Goal: Information Seeking & Learning: Learn about a topic

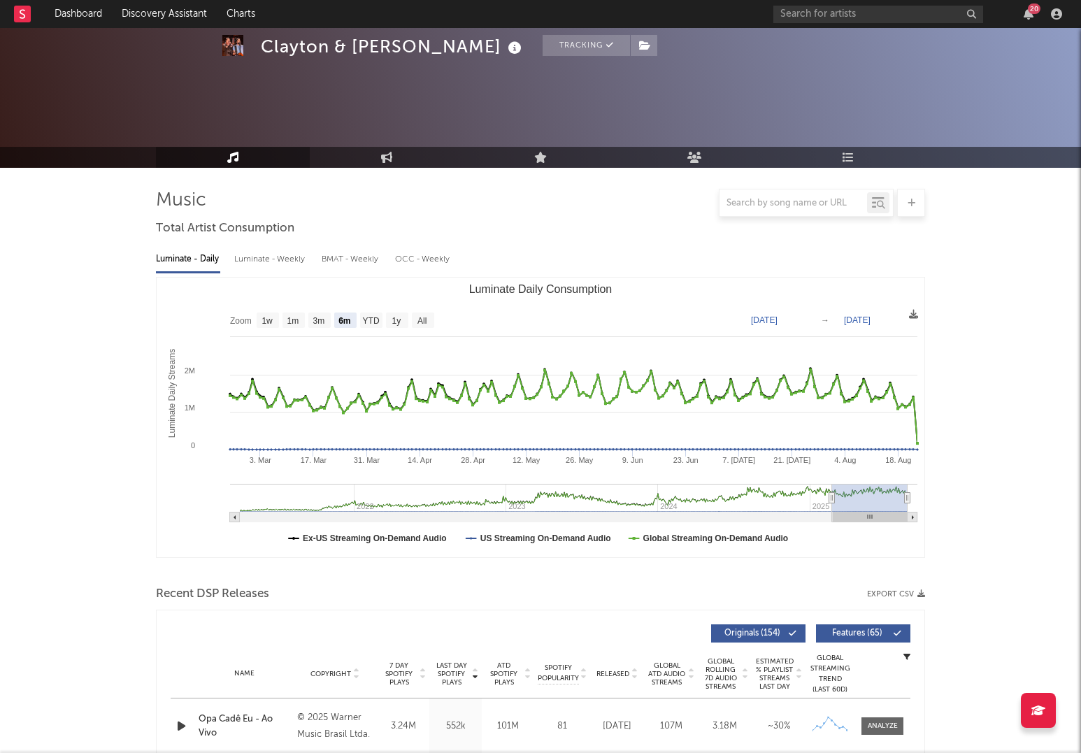
select select "6m"
select select "1w"
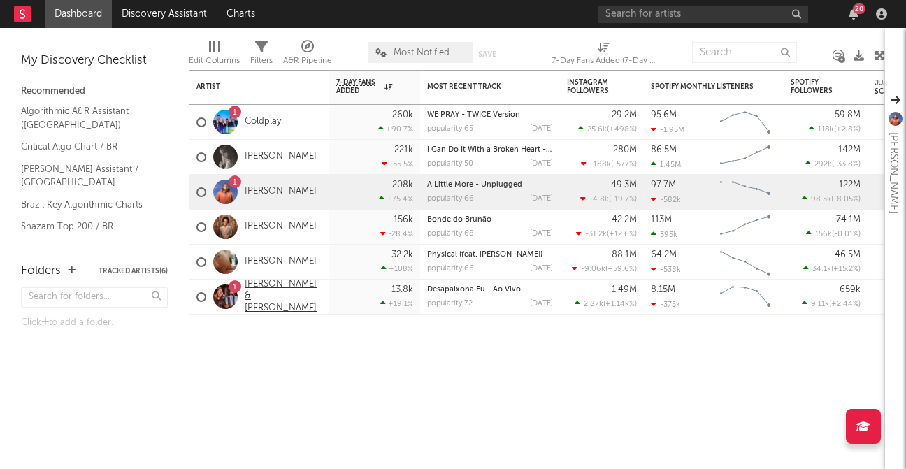
click at [268, 289] on link "[PERSON_NAME] & [PERSON_NAME]" at bounding box center [284, 297] width 78 height 36
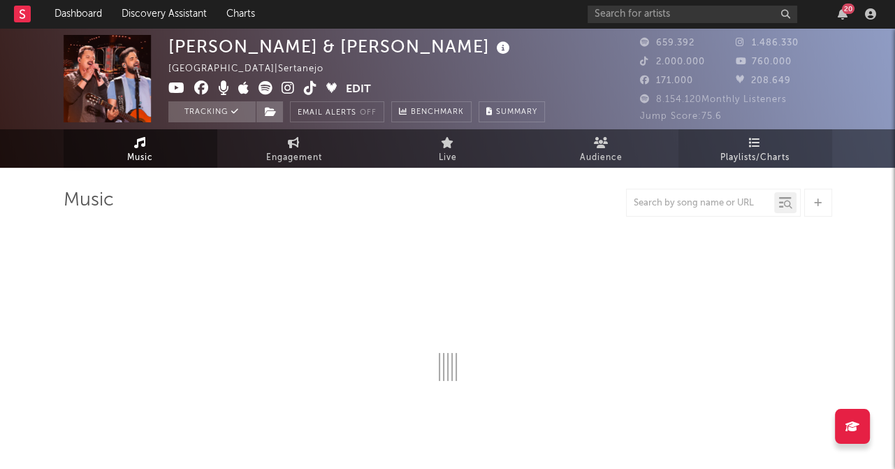
click at [716, 138] on link "Playlists/Charts" at bounding box center [756, 148] width 154 height 38
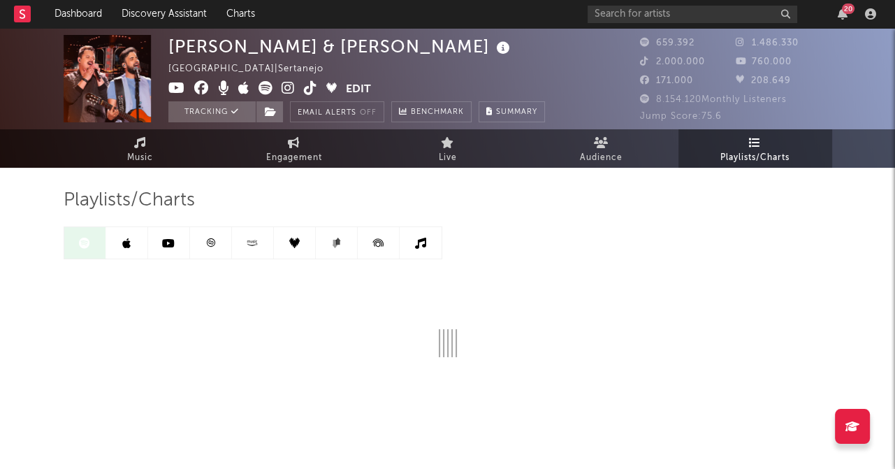
click at [640, 62] on icon at bounding box center [647, 61] width 14 height 9
click at [462, 143] on link "Live" at bounding box center [448, 148] width 154 height 38
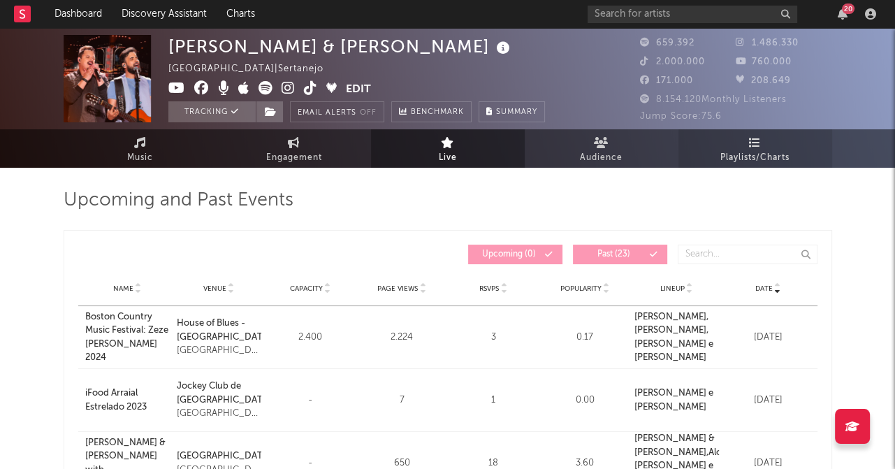
click at [742, 150] on span "Playlists/Charts" at bounding box center [755, 158] width 69 height 17
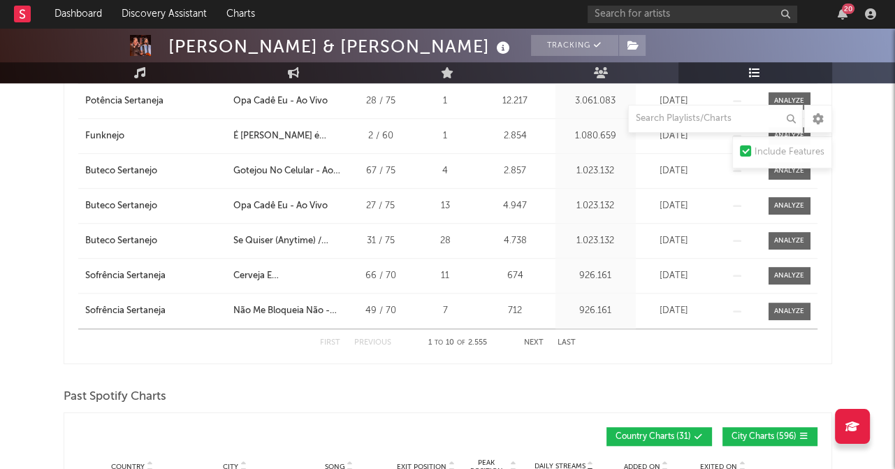
scroll to position [629, 0]
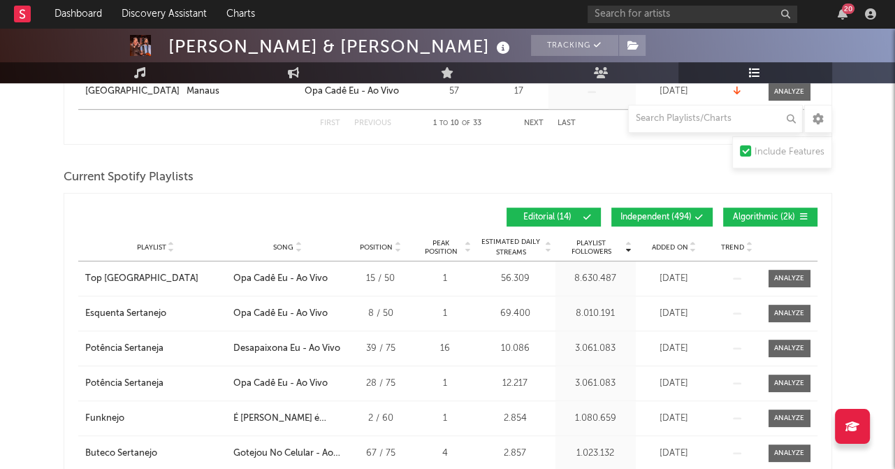
click at [469, 242] on icon at bounding box center [468, 245] width 7 height 6
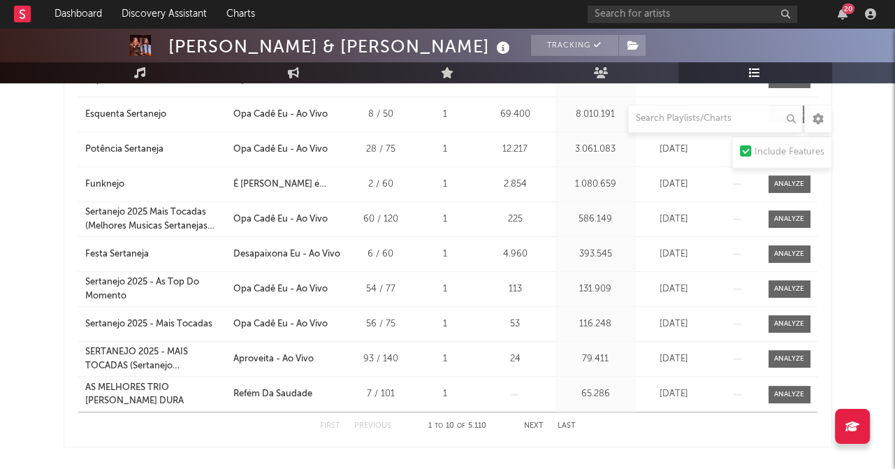
scroll to position [909, 0]
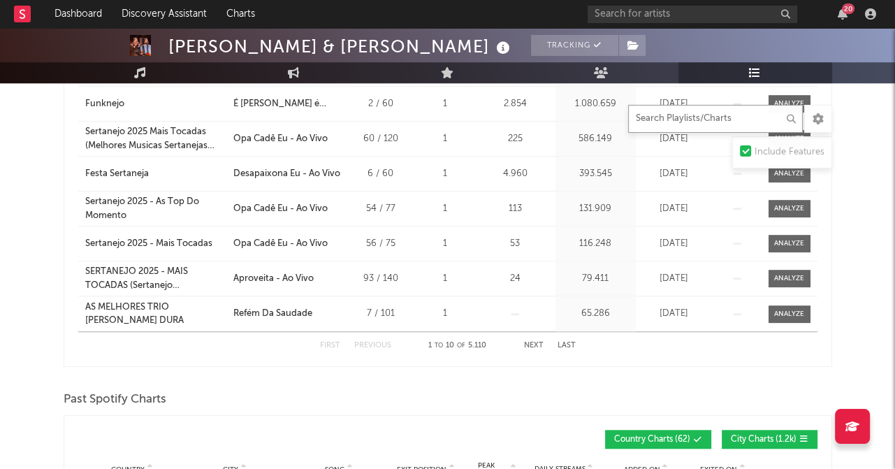
click at [694, 130] on input "text" at bounding box center [715, 119] width 175 height 28
click at [688, 118] on input "text" at bounding box center [715, 119] width 175 height 28
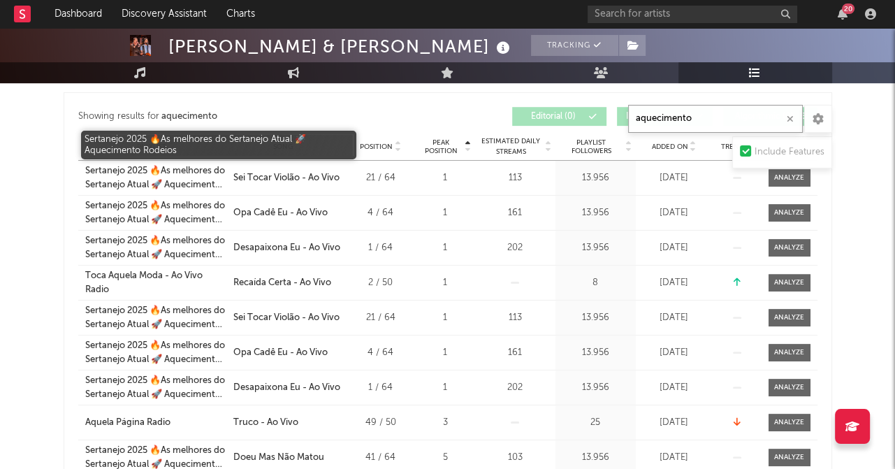
scroll to position [394, 0]
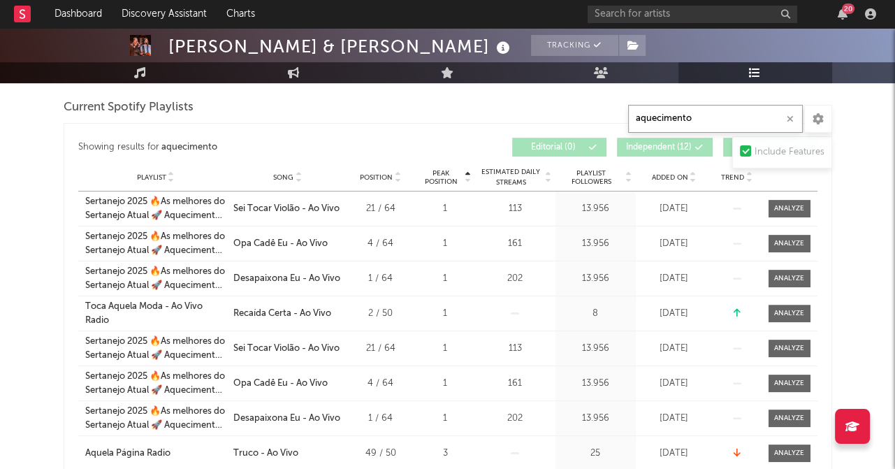
type input "aquecimento"
click at [582, 277] on div "13.956" at bounding box center [595, 279] width 73 height 14
click at [666, 278] on div "[DATE]" at bounding box center [675, 279] width 70 height 14
click at [785, 277] on div at bounding box center [789, 278] width 30 height 10
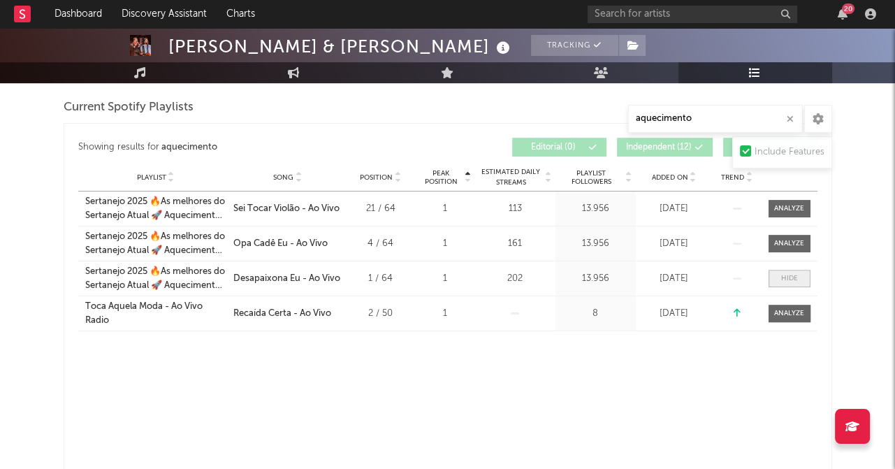
click at [785, 277] on div at bounding box center [789, 278] width 17 height 10
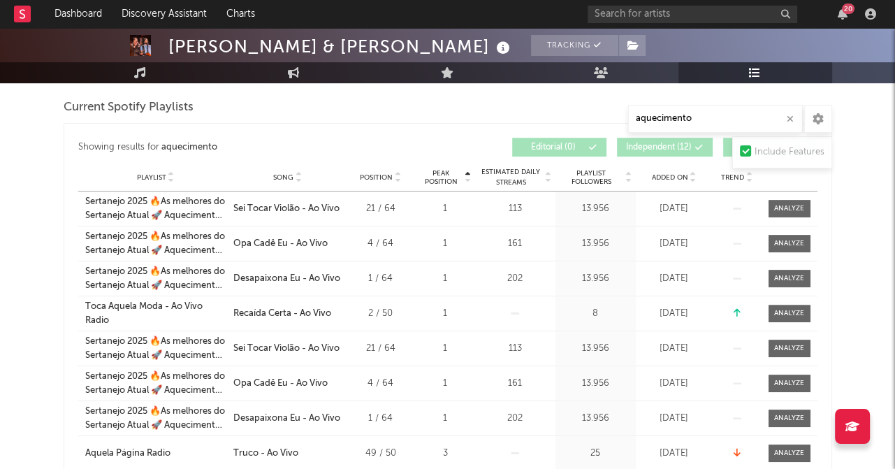
click at [767, 283] on div at bounding box center [787, 278] width 45 height 17
click at [774, 283] on span at bounding box center [790, 278] width 42 height 17
select select "1w"
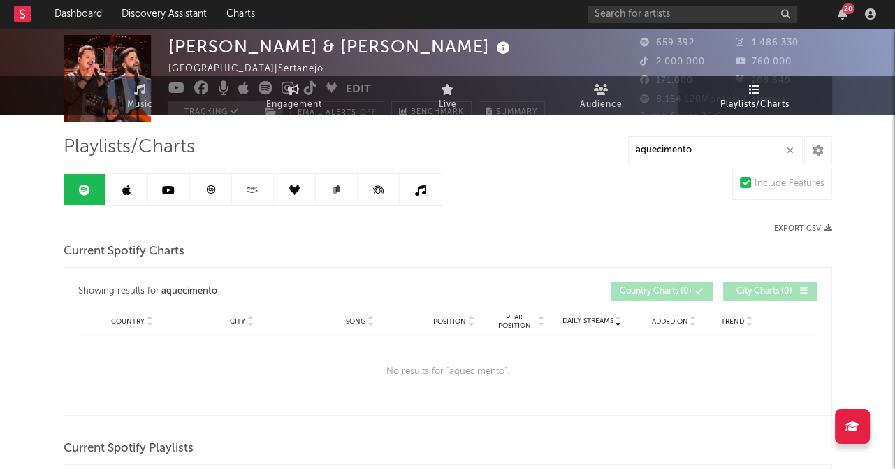
scroll to position [0, 0]
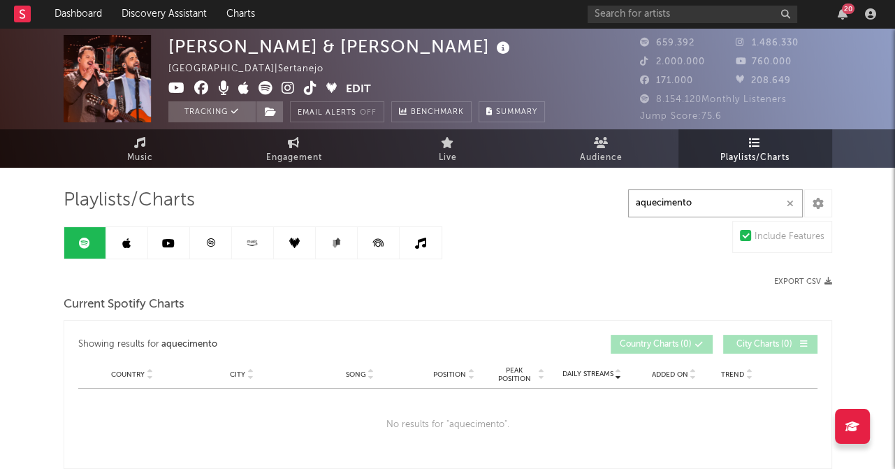
click at [784, 202] on input "aquecimento" at bounding box center [715, 203] width 175 height 28
click at [788, 199] on icon "button" at bounding box center [790, 203] width 7 height 9
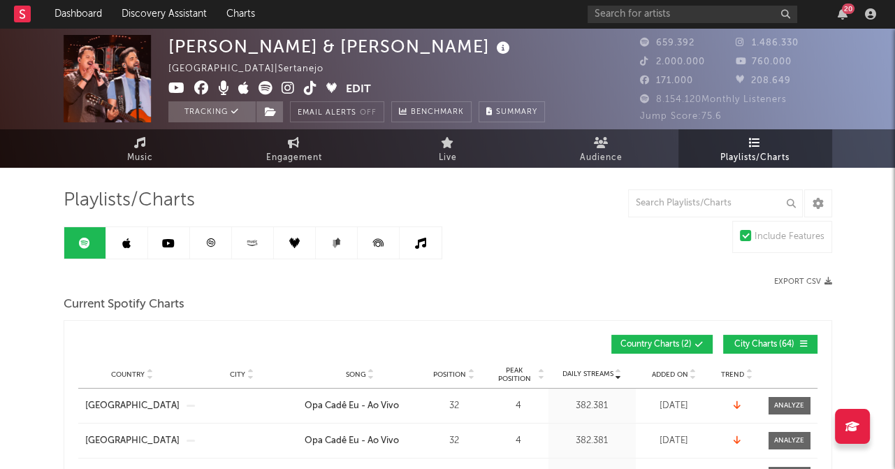
click at [75, 236] on link at bounding box center [85, 242] width 42 height 31
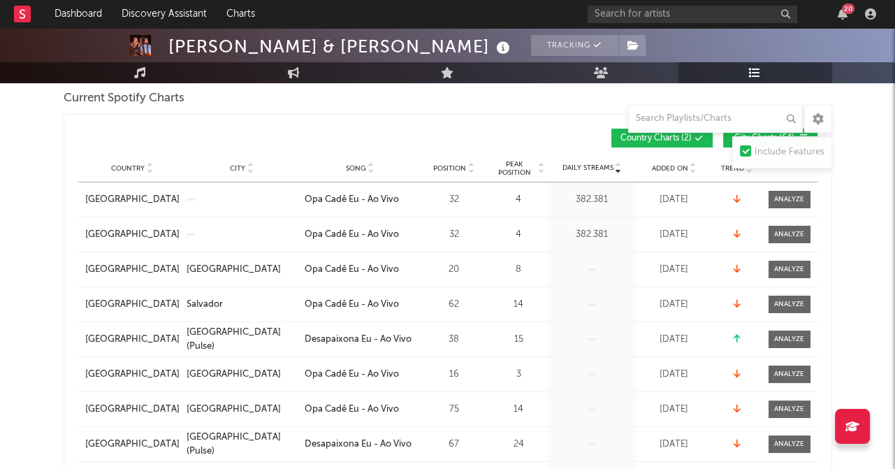
scroll to position [349, 0]
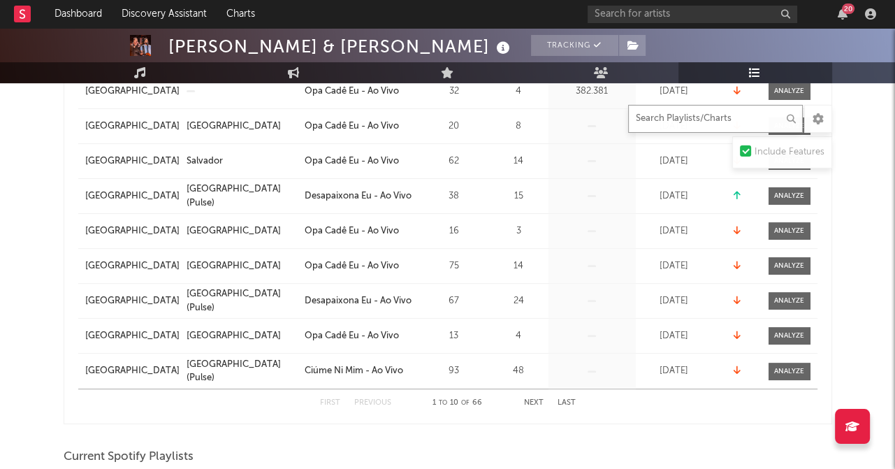
click at [746, 121] on input "text" at bounding box center [715, 119] width 175 height 28
type input "desapai"
select select "1w"
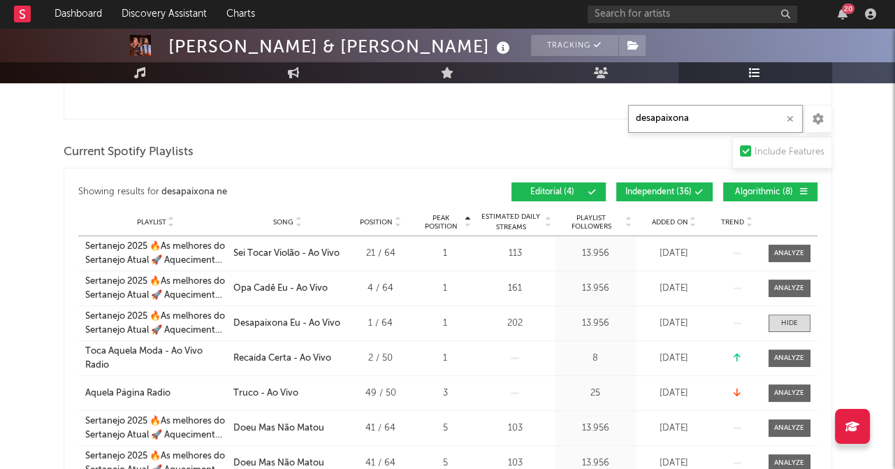
type input "desapaixona e"
select select "1w"
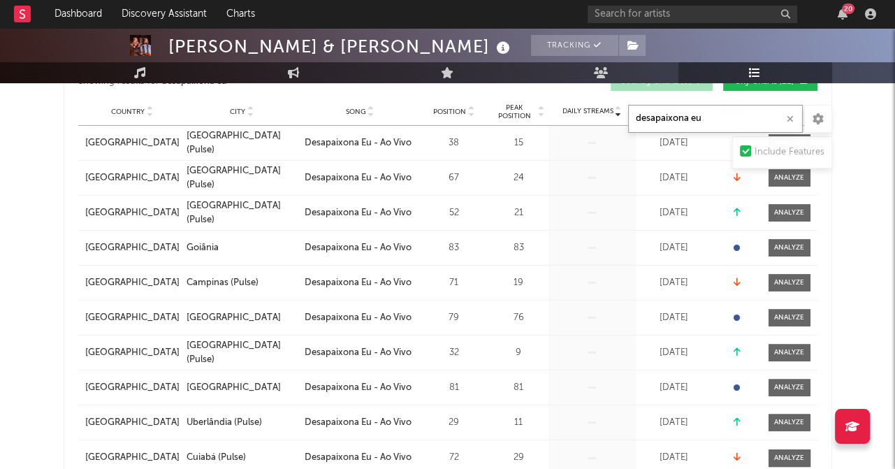
scroll to position [210, 0]
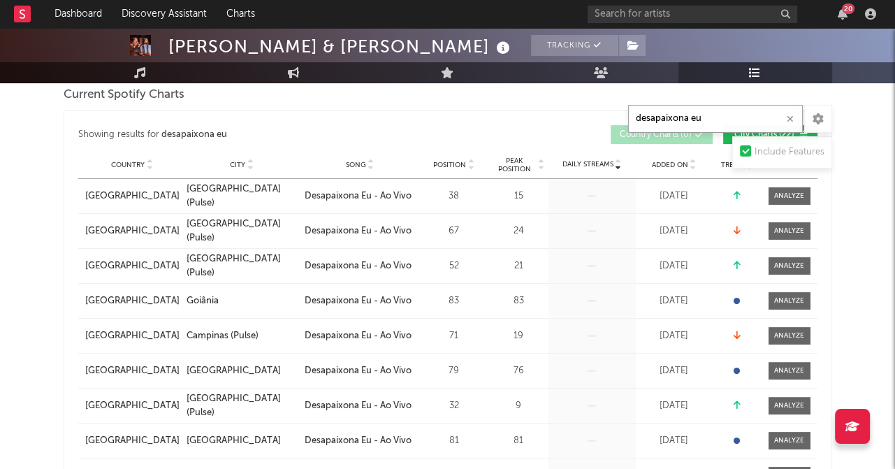
type input "desapaixona eu"
click at [472, 157] on div "Country City Song Position Peak Position Estimated Daily Streams Playlist Follo…" at bounding box center [447, 165] width 739 height 28
click at [470, 161] on icon at bounding box center [471, 162] width 7 height 6
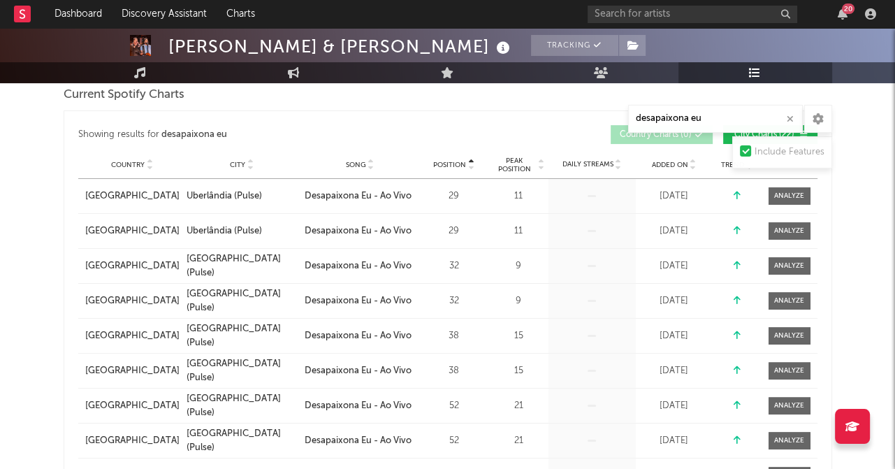
click at [470, 161] on icon at bounding box center [471, 162] width 7 height 6
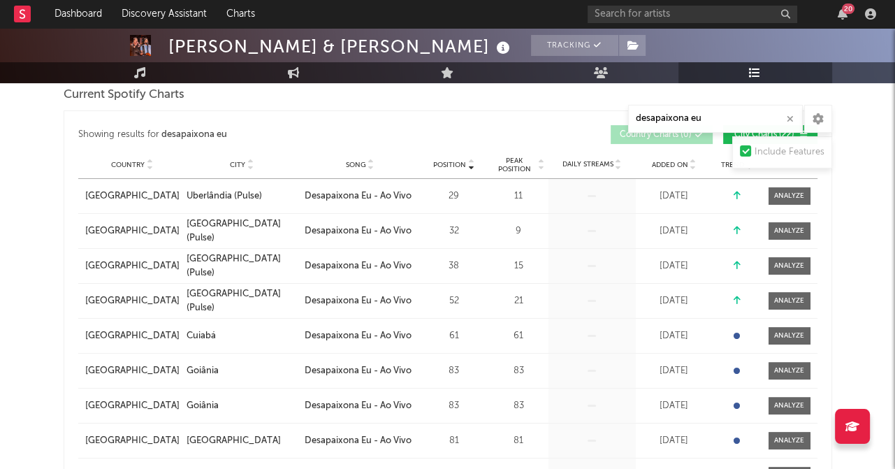
click at [470, 161] on icon at bounding box center [471, 162] width 7 height 6
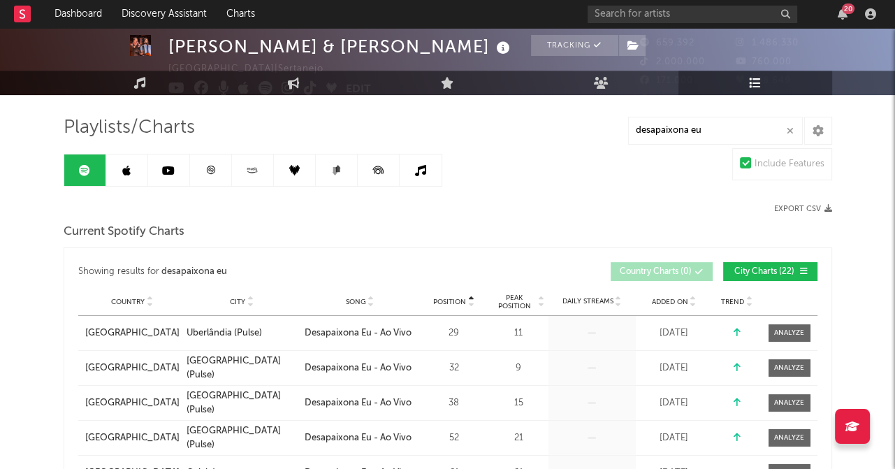
scroll to position [140, 0]
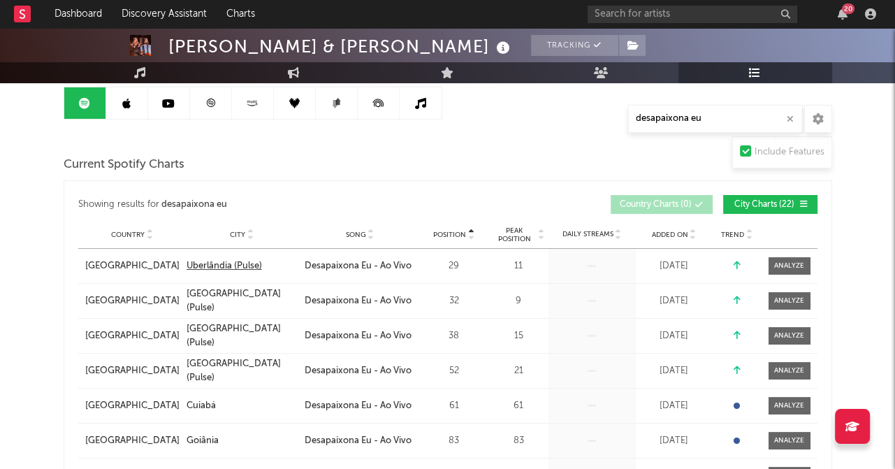
click at [237, 264] on div "Uberlândia (Pulse)" at bounding box center [224, 266] width 75 height 14
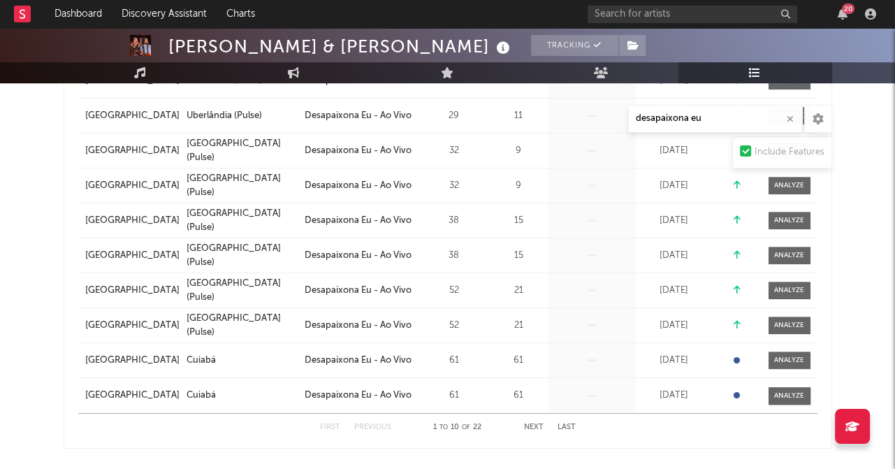
scroll to position [699, 0]
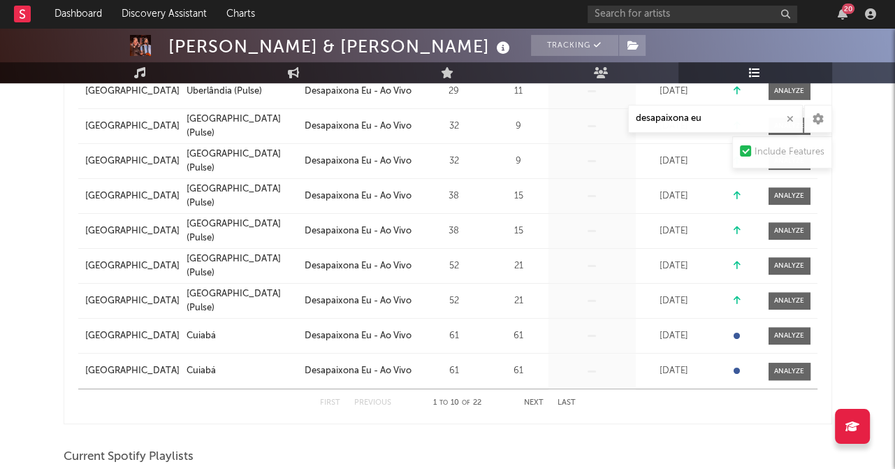
click at [539, 401] on button "Next" at bounding box center [534, 403] width 20 height 8
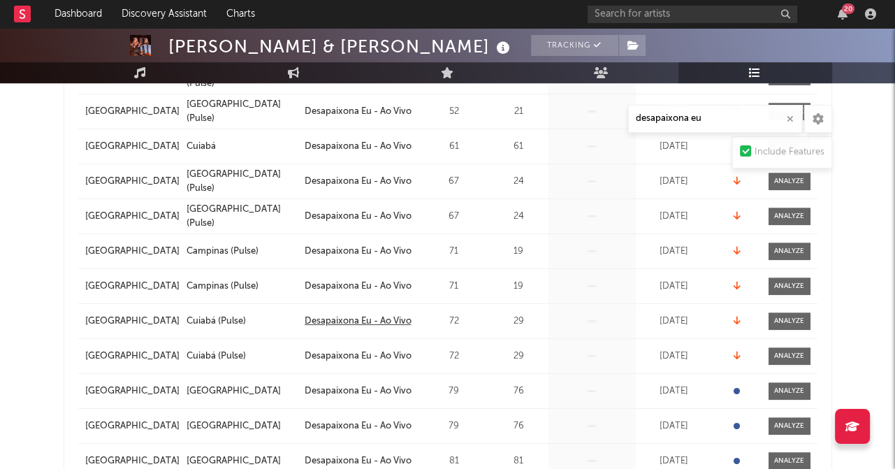
scroll to position [839, 0]
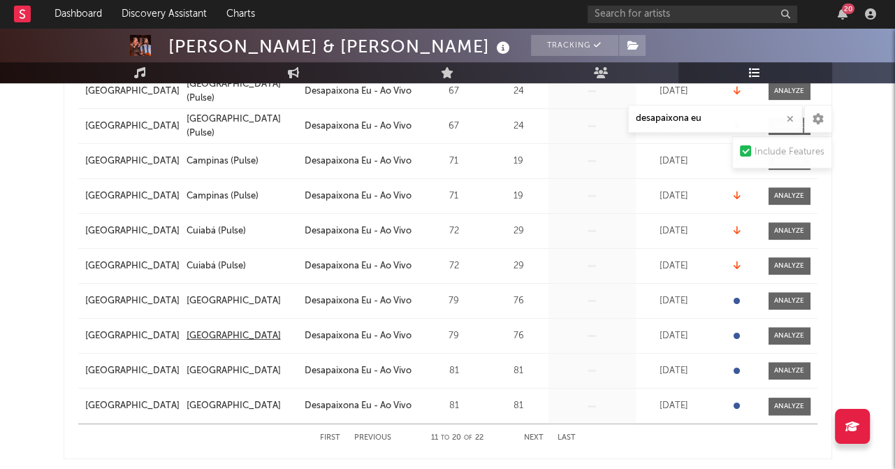
click at [235, 336] on div "[GEOGRAPHIC_DATA]" at bounding box center [234, 336] width 94 height 14
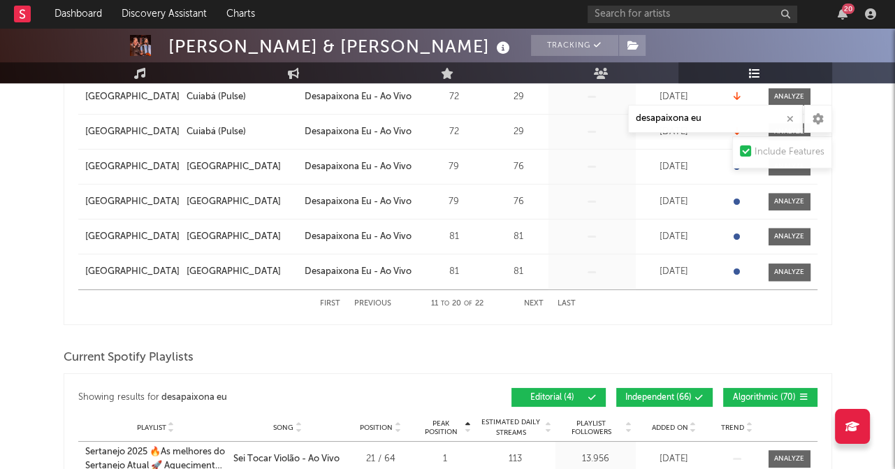
scroll to position [979, 0]
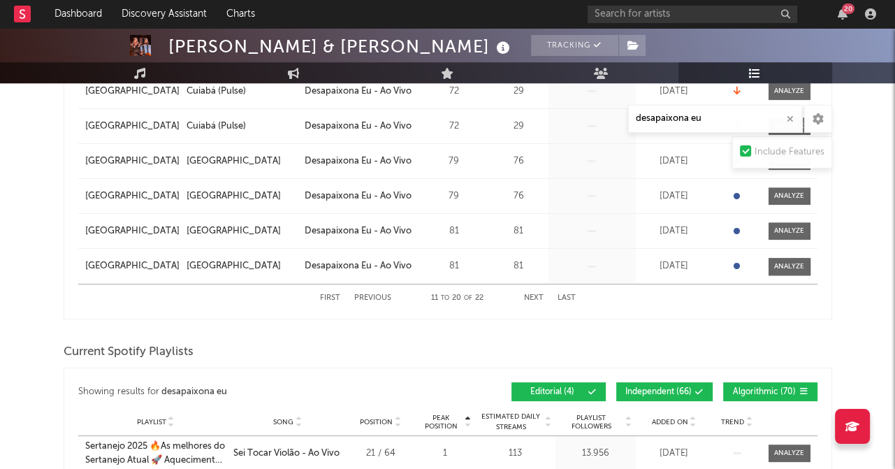
click at [531, 298] on button "Next" at bounding box center [534, 298] width 20 height 8
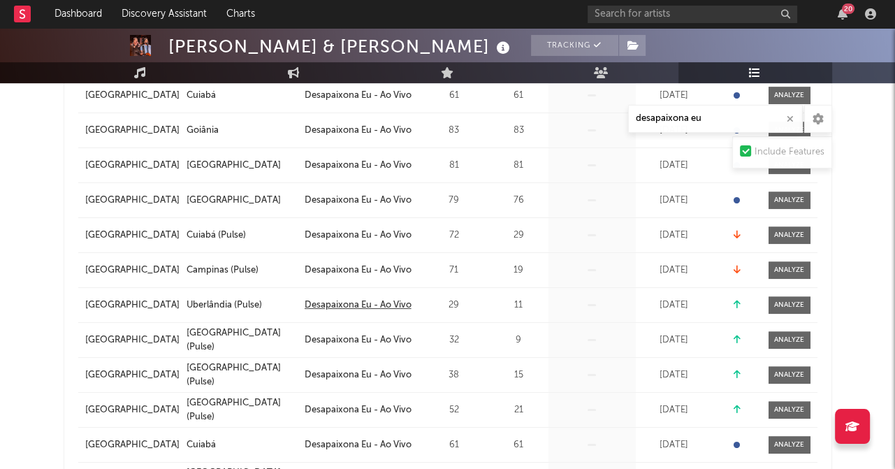
scroll to position [174, 0]
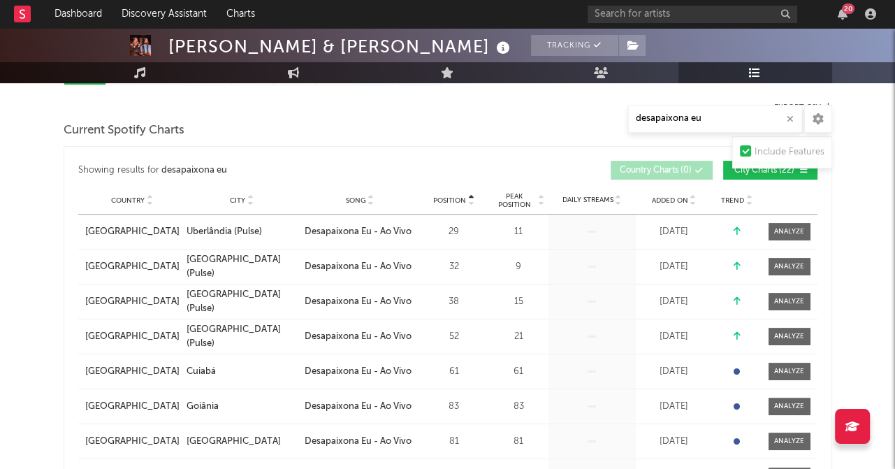
click at [254, 196] on div "City" at bounding box center [242, 200] width 111 height 10
click at [253, 196] on icon at bounding box center [250, 198] width 7 height 6
click at [369, 195] on icon at bounding box center [371, 198] width 7 height 6
click at [544, 195] on icon at bounding box center [541, 198] width 7 height 6
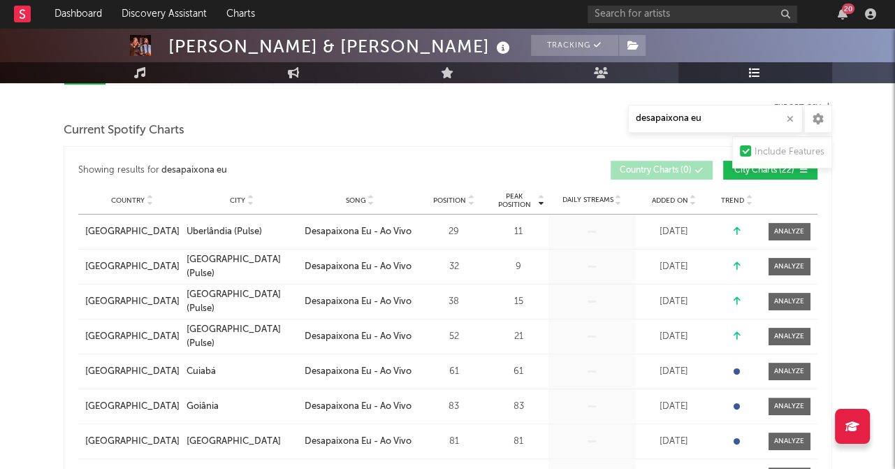
click at [544, 209] on div "Country City Song Position Peak Position Estimated Daily Streams Playlist Follo…" at bounding box center [447, 201] width 739 height 28
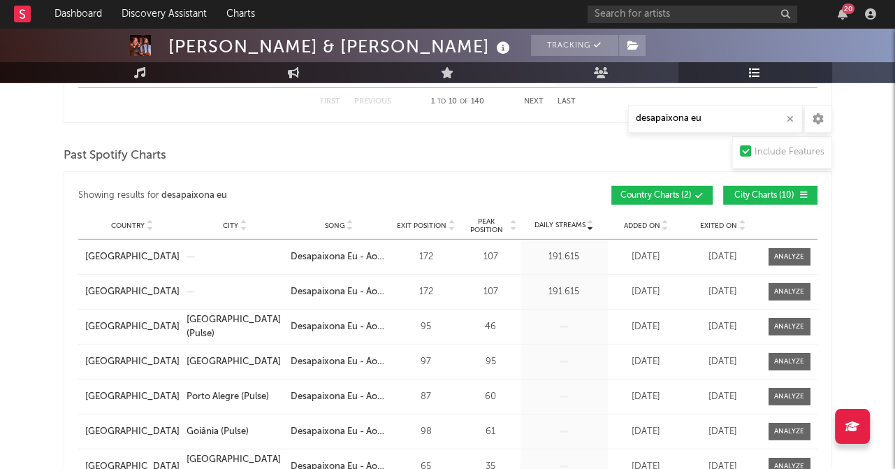
scroll to position [3389, 0]
click at [778, 256] on div at bounding box center [789, 257] width 30 height 10
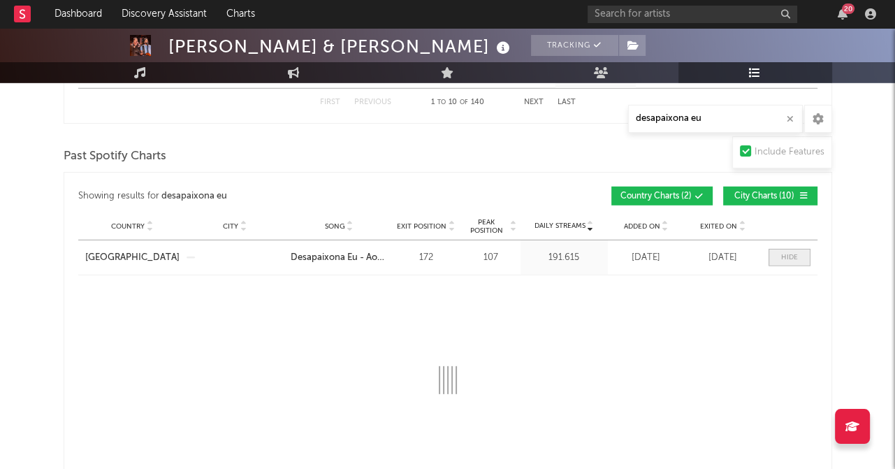
click at [778, 256] on span at bounding box center [790, 257] width 42 height 17
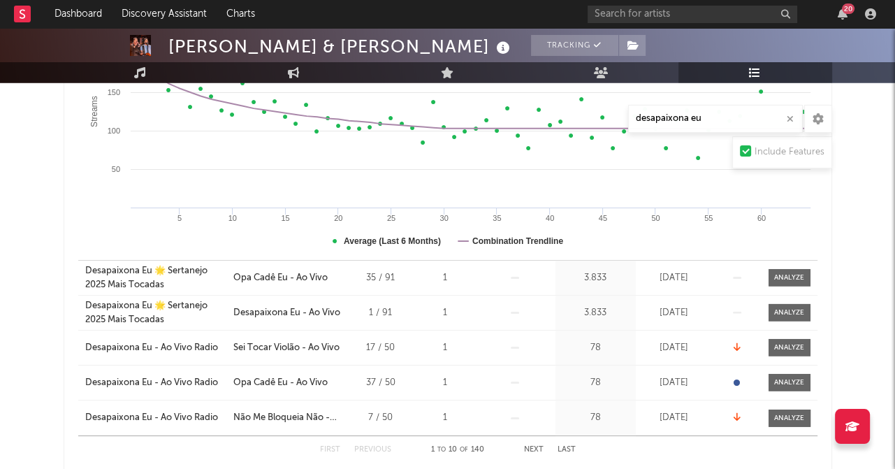
scroll to position [2821, 0]
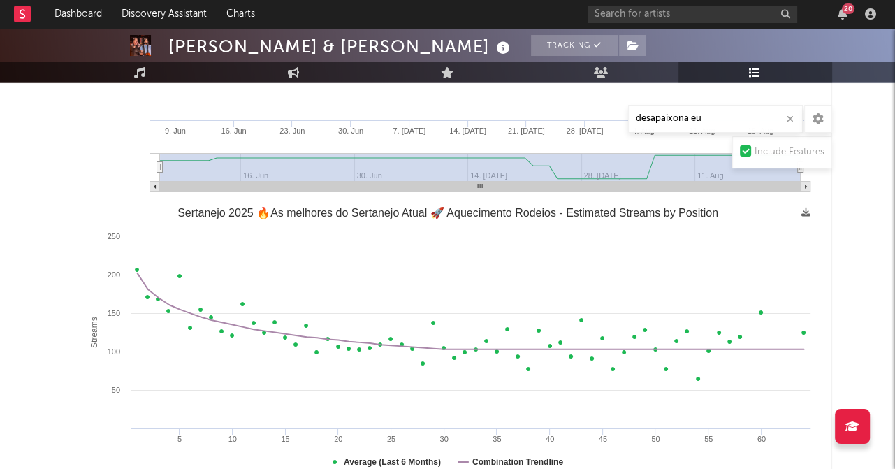
click at [146, 37] on img at bounding box center [140, 45] width 21 height 21
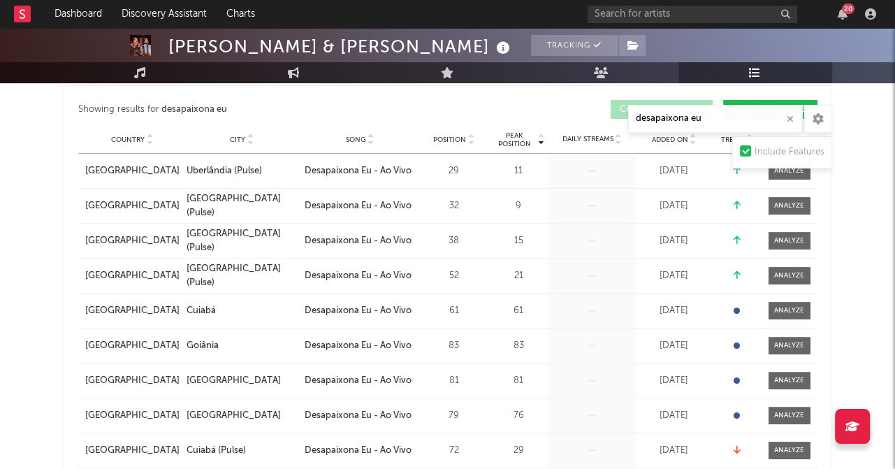
scroll to position [0, 0]
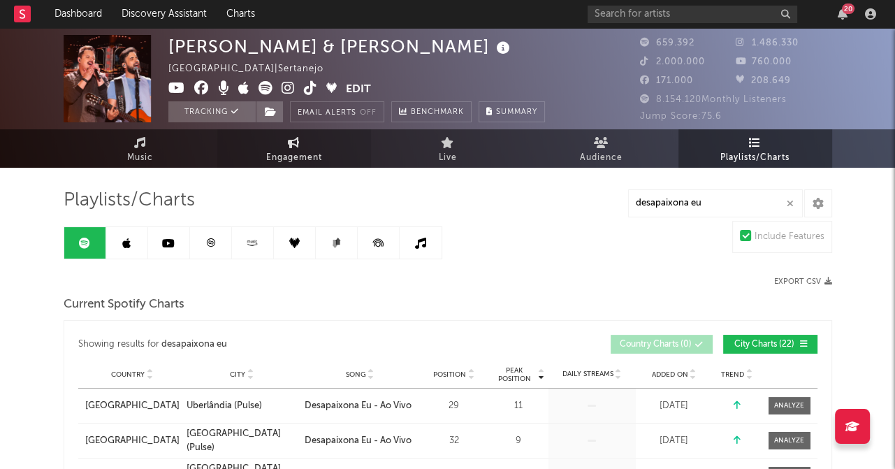
click at [291, 163] on span "Engagement" at bounding box center [294, 158] width 56 height 17
select select "1w"
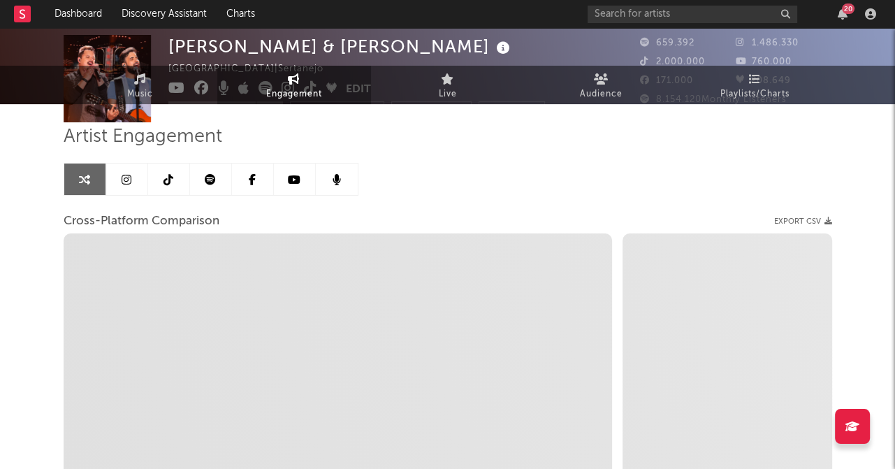
scroll to position [140, 0]
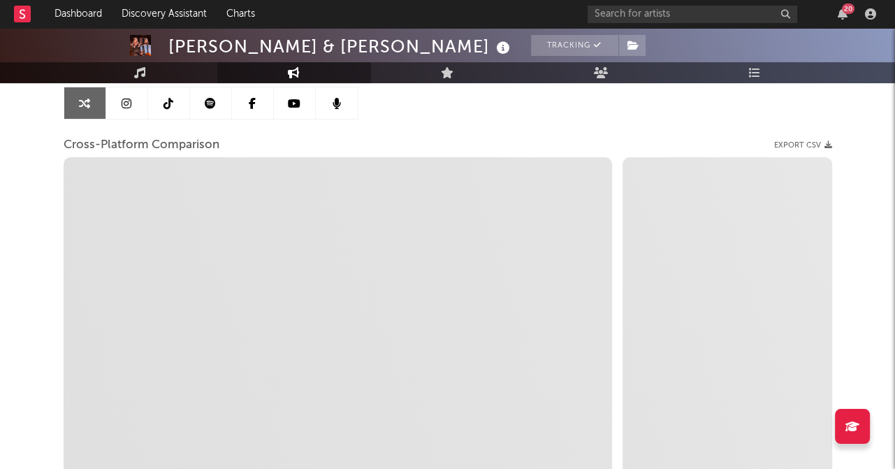
click at [206, 94] on link at bounding box center [211, 102] width 42 height 31
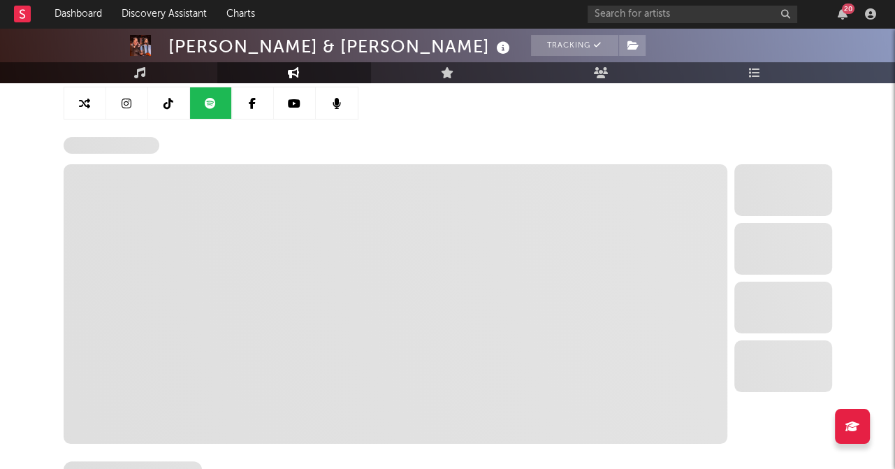
select select "6m"
select select "1w"
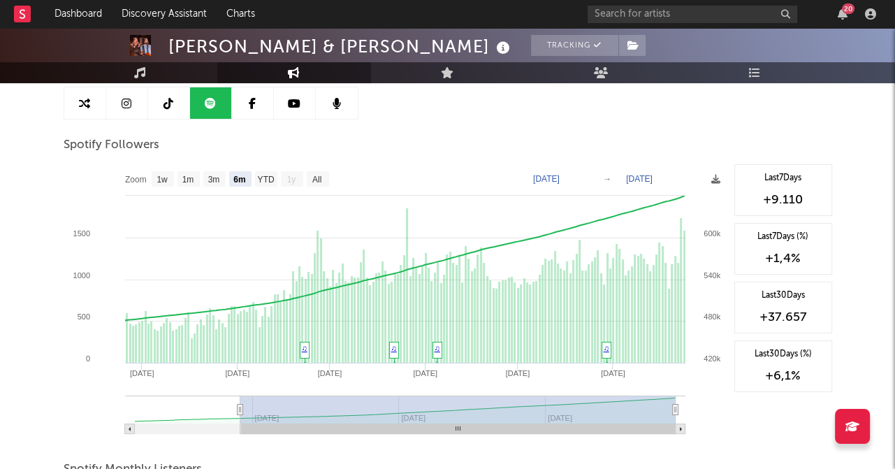
drag, startPoint x: 240, startPoint y: 419, endPoint x: 405, endPoint y: 428, distance: 164.5
click at [405, 428] on icon "Created with Highcharts 10.3.3 Mar '[DATE] May '[DATE] [DATE] '[DATE] Mar '[DAT…" at bounding box center [396, 304] width 664 height 280
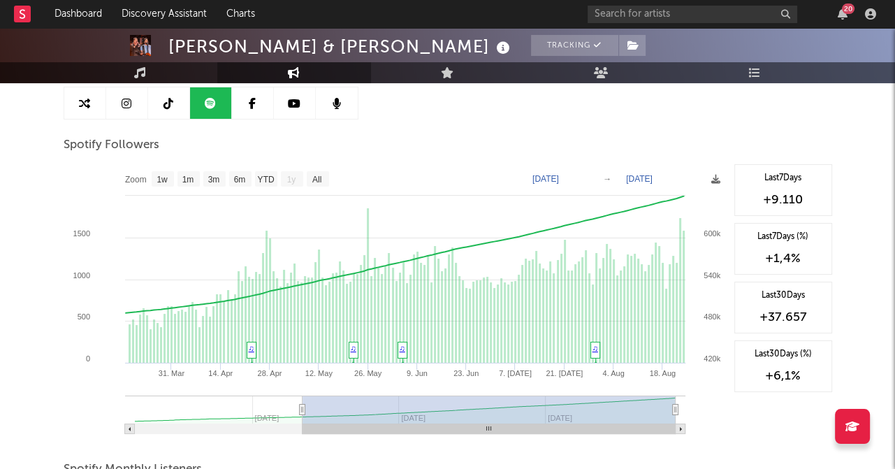
type input "[DATE]"
select select "3m"
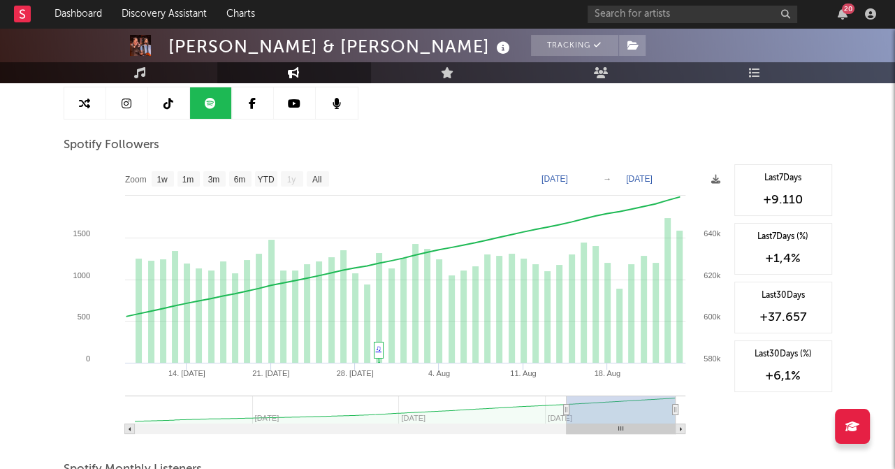
type input "[DATE]"
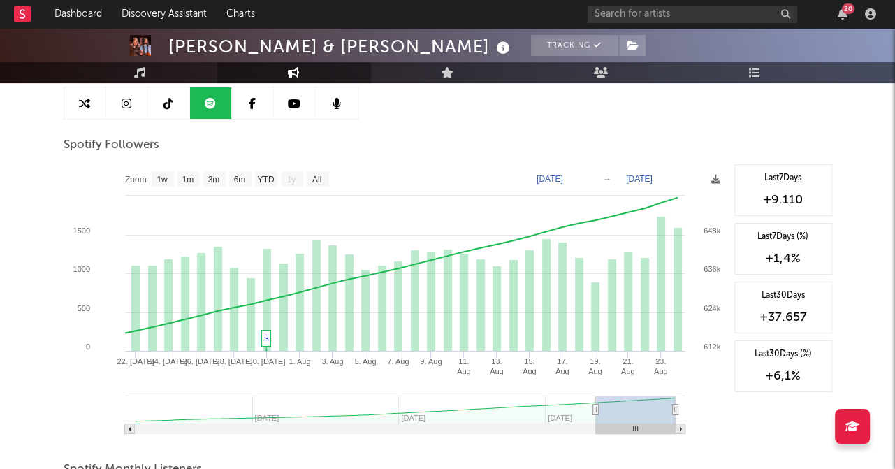
select select "1m"
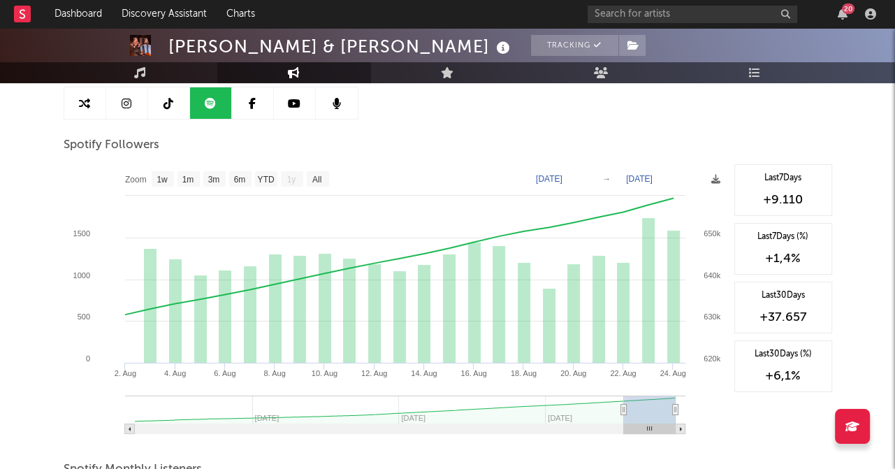
type input "[DATE]"
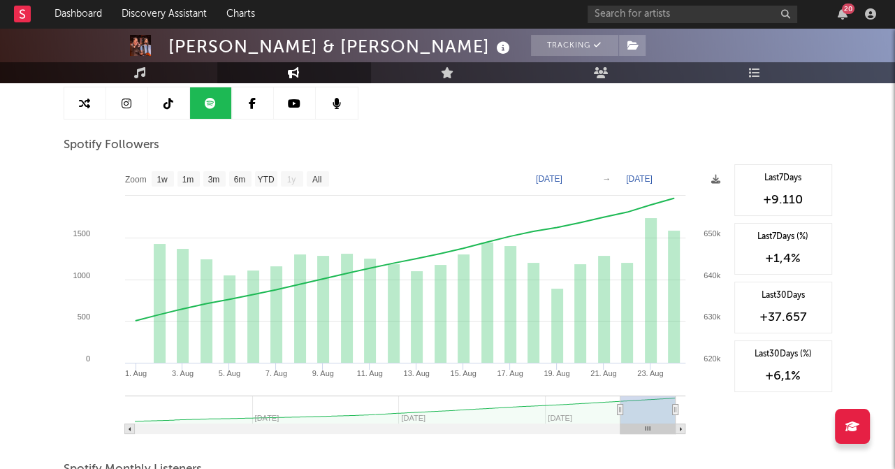
drag, startPoint x: 240, startPoint y: 409, endPoint x: 620, endPoint y: 415, distance: 380.3
click at [620, 415] on g at bounding box center [405, 415] width 561 height 38
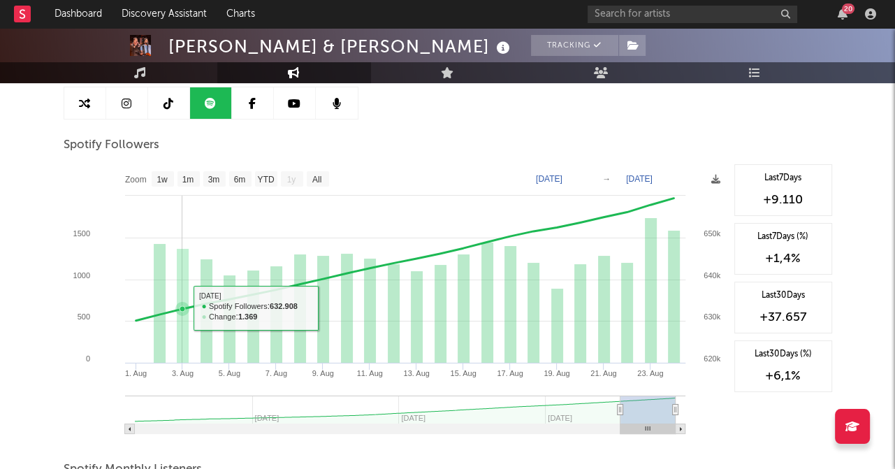
click at [189, 308] on icon at bounding box center [405, 260] width 538 height 122
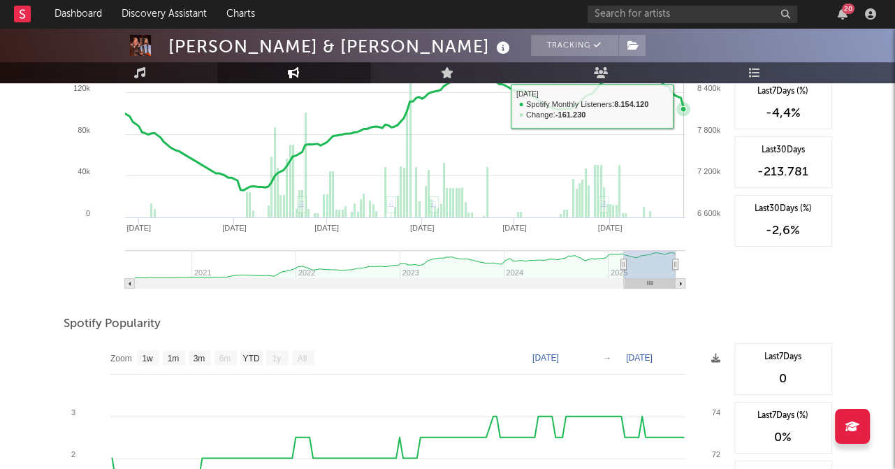
scroll to position [629, 0]
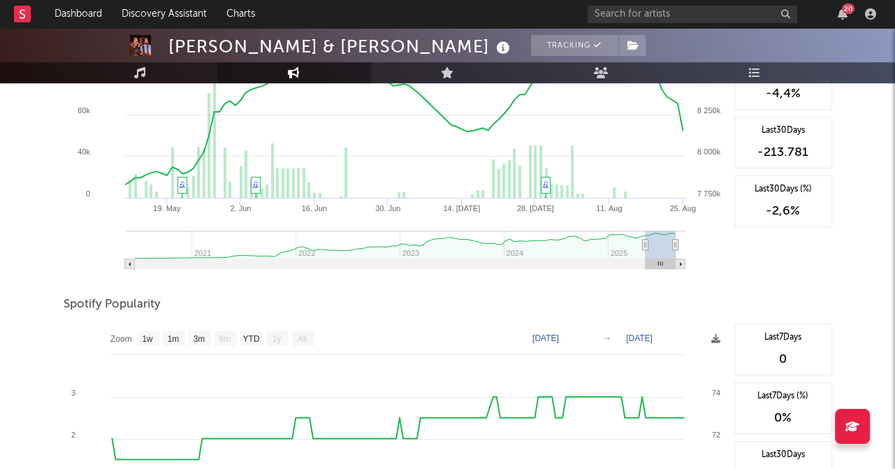
type input "[DATE]"
select select "3m"
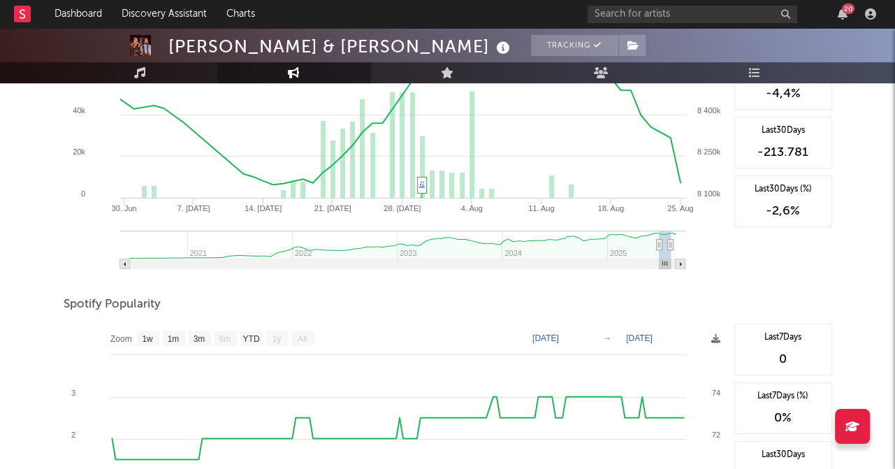
type input "[DATE]"
select select "1m"
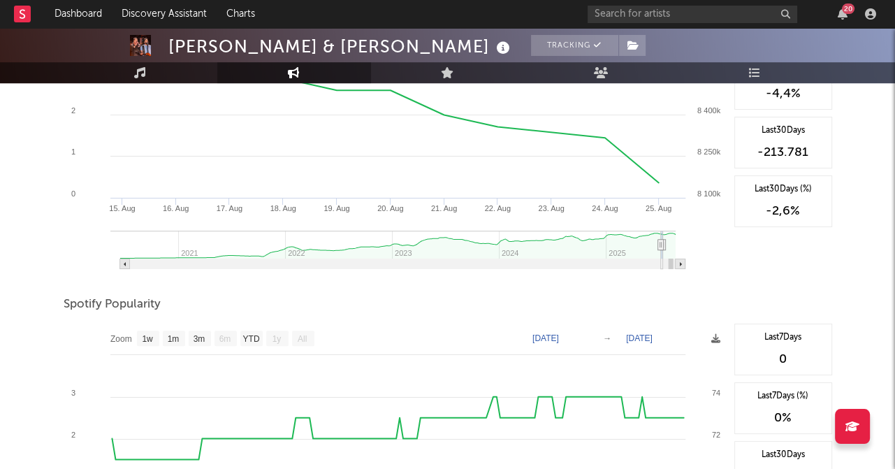
drag, startPoint x: 625, startPoint y: 243, endPoint x: 672, endPoint y: 242, distance: 47.5
click at [672, 242] on icon "Created with Highcharts 10.3.3 [DATE]. Aug [DATE]. Aug [DATE]. Aug [DATE]. Aug …" at bounding box center [396, 139] width 664 height 280
type input "[DATE]"
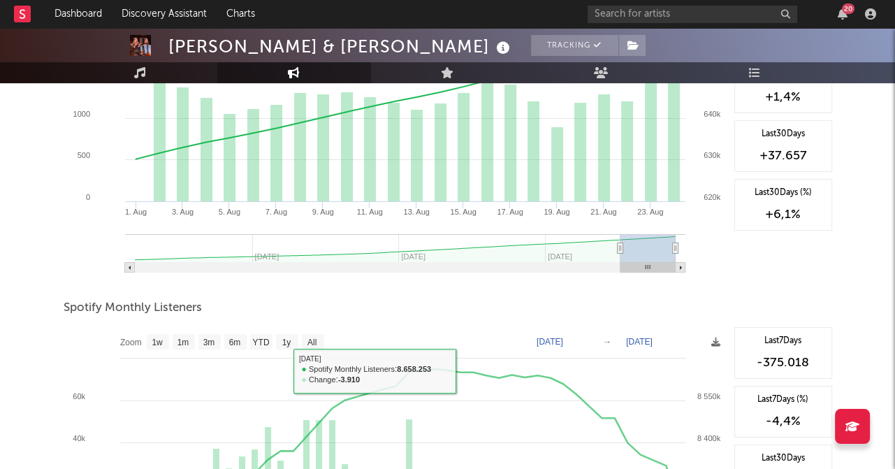
scroll to position [0, 0]
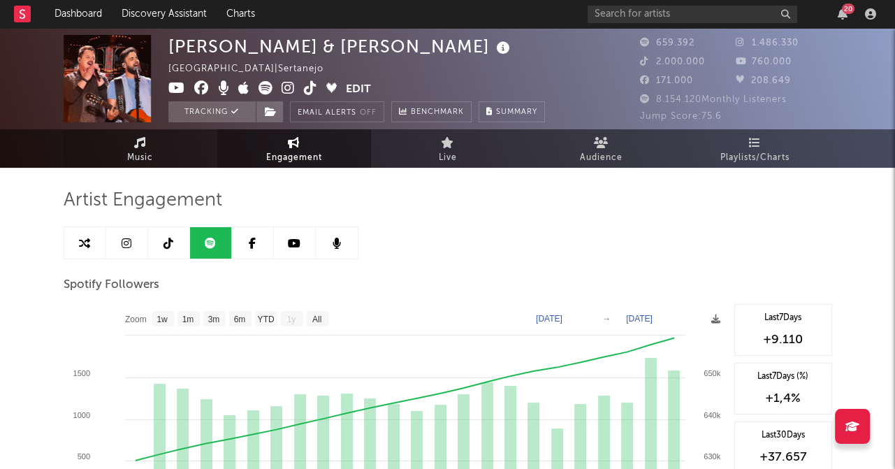
click at [134, 156] on span "Music" at bounding box center [140, 158] width 26 height 17
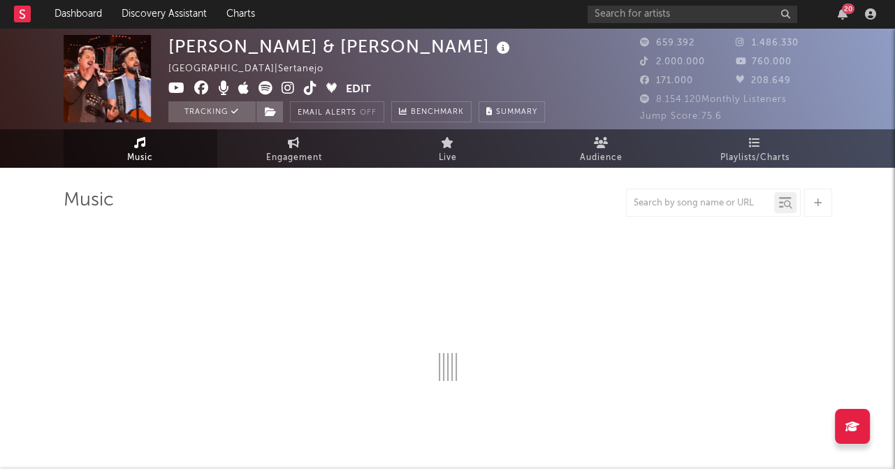
select select "6m"
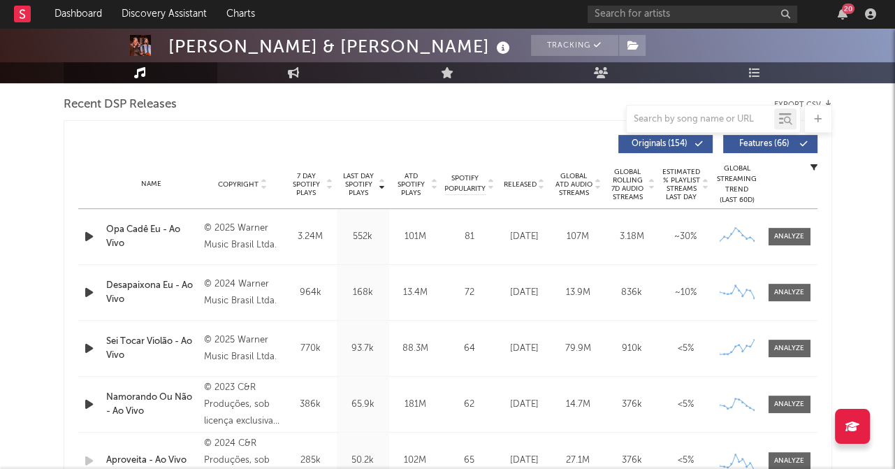
scroll to position [559, 0]
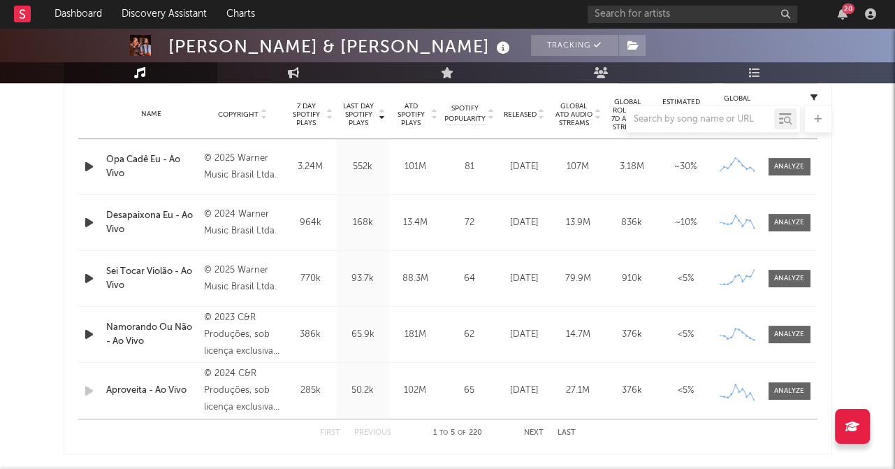
click at [629, 243] on div "Name Desapaixona Eu - Ao Vivo Copyright © 2024 Warner Music Brasil Ltda. Label …" at bounding box center [447, 222] width 739 height 55
click at [777, 224] on div at bounding box center [789, 222] width 30 height 10
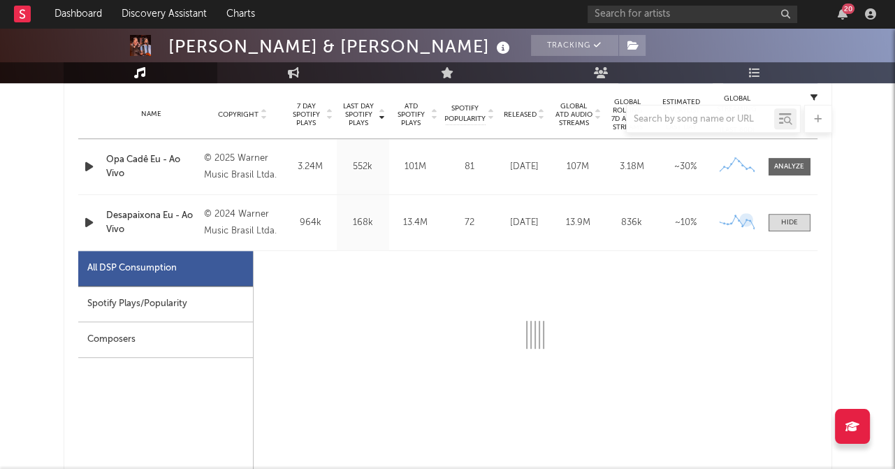
select select "1w"
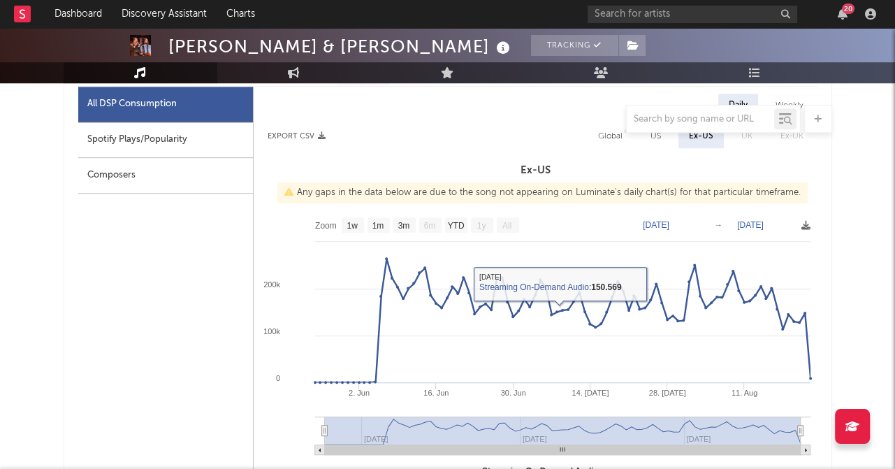
scroll to position [699, 0]
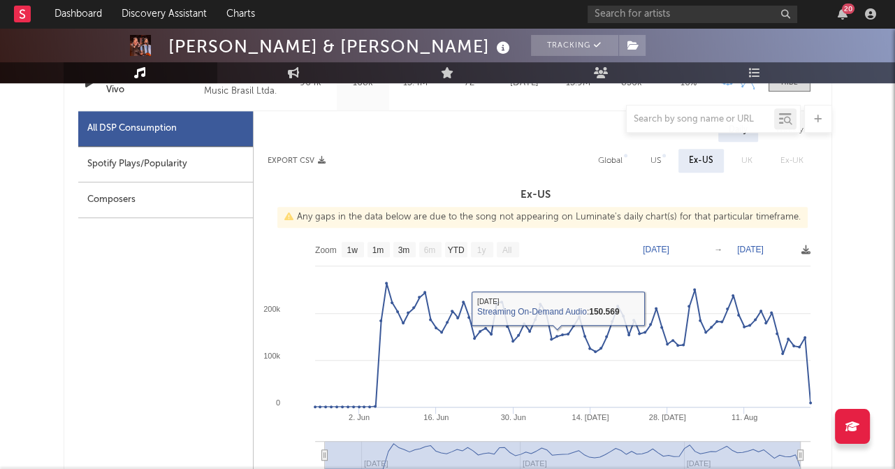
click at [241, 166] on div "Spotify Plays/Popularity" at bounding box center [165, 165] width 175 height 36
select select "1w"
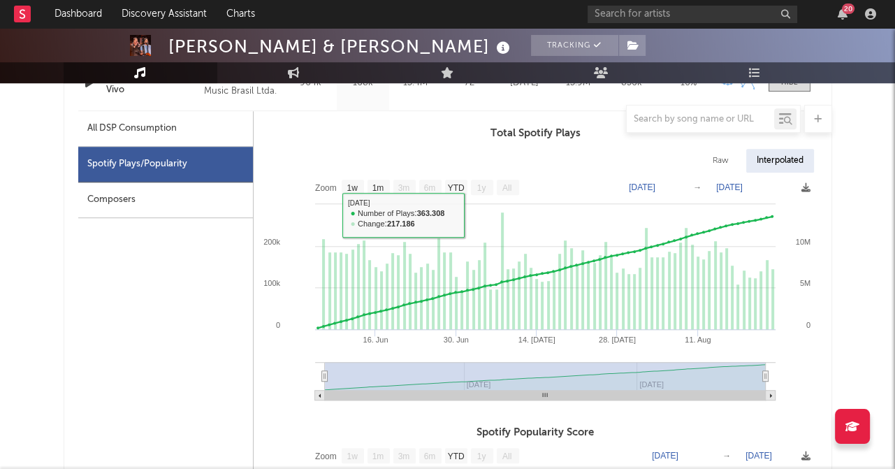
click at [212, 193] on div "Composers" at bounding box center [165, 200] width 175 height 36
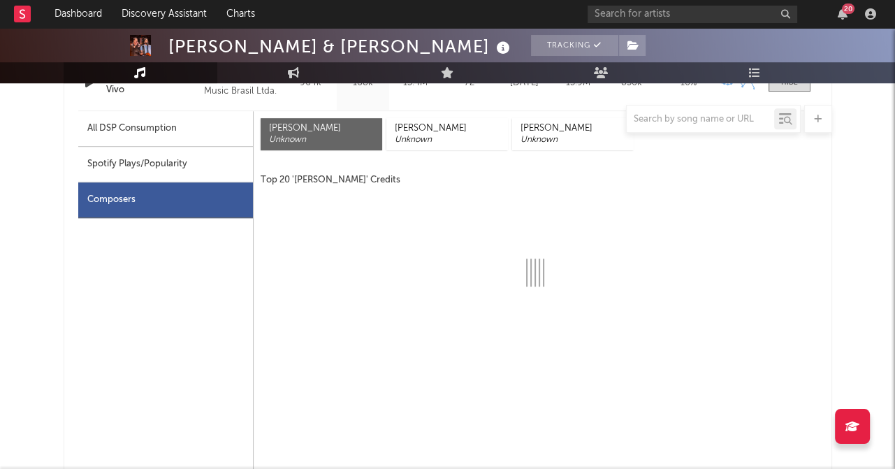
click at [210, 147] on div "Spotify Plays/Popularity" at bounding box center [165, 165] width 175 height 36
select select "1w"
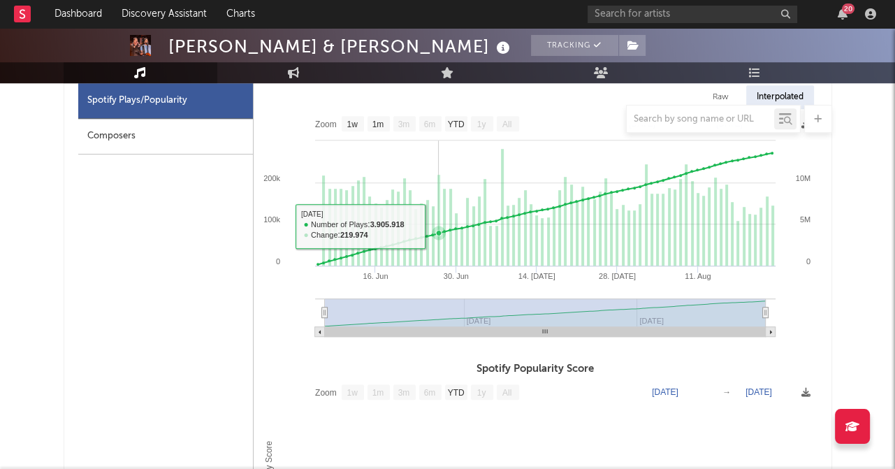
scroll to position [839, 0]
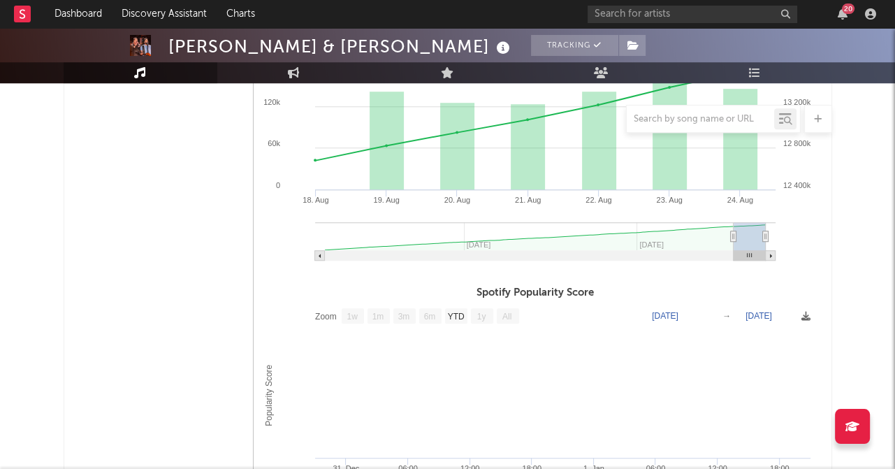
type input "[DATE]"
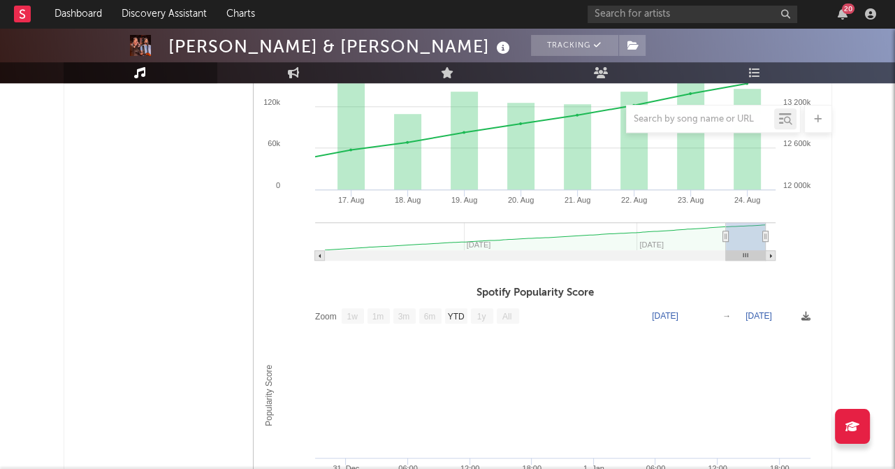
drag, startPoint x: 326, startPoint y: 236, endPoint x: 726, endPoint y: 239, distance: 399.1
click at [726, 239] on icon at bounding box center [726, 236] width 6 height 10
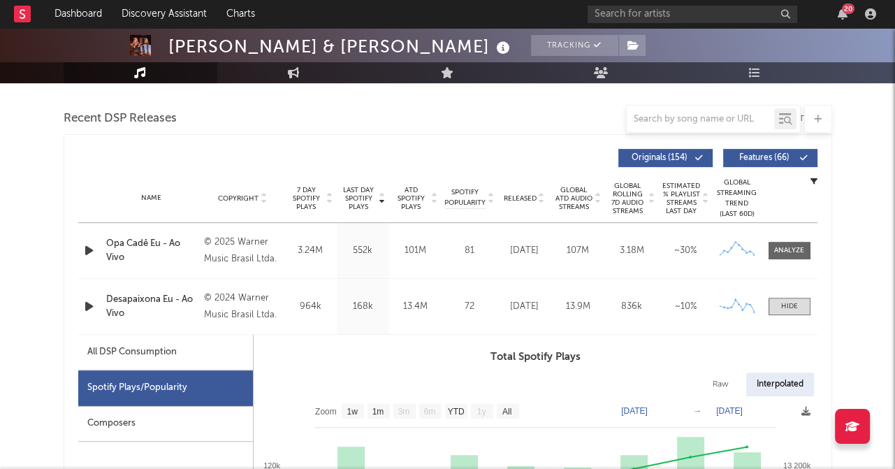
scroll to position [559, 0]
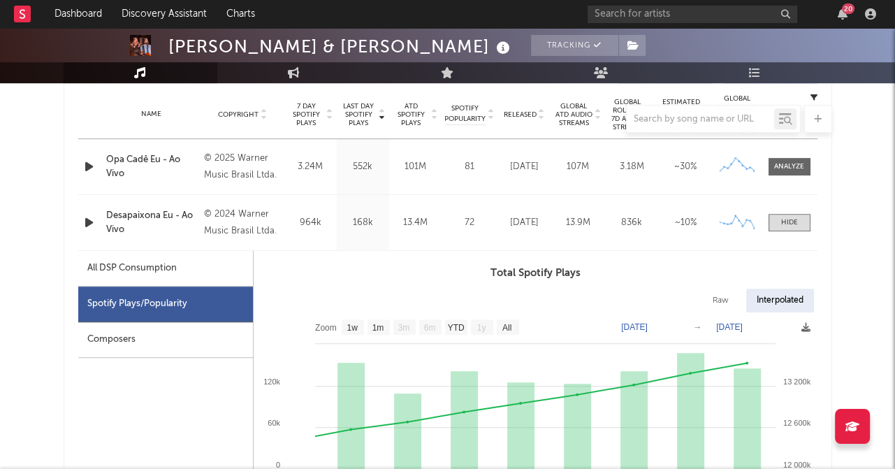
click at [182, 275] on div "All DSP Consumption" at bounding box center [165, 269] width 175 height 36
select select "1w"
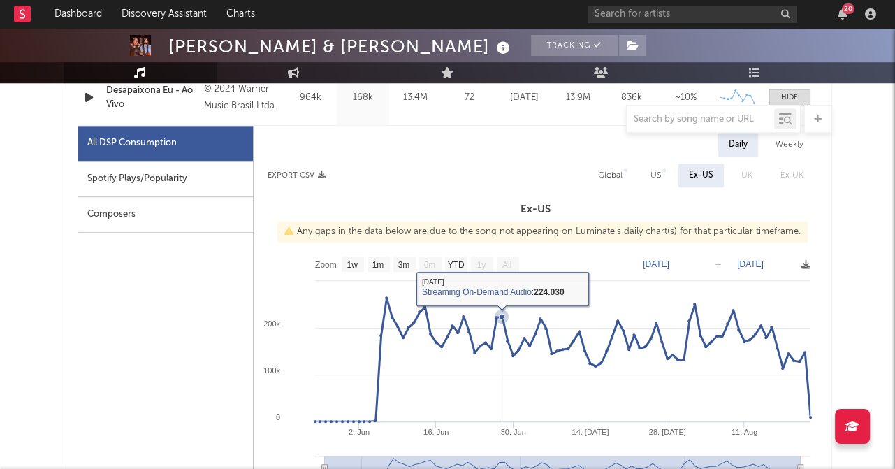
scroll to position [699, 0]
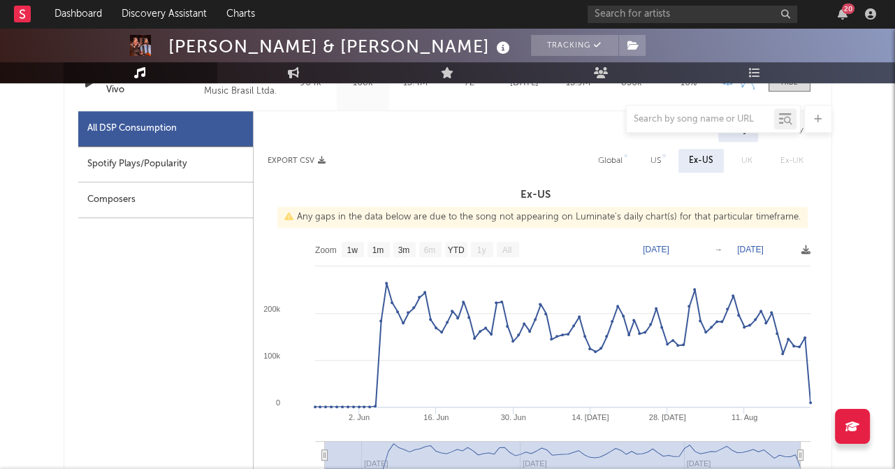
click at [609, 162] on div "Global" at bounding box center [610, 160] width 24 height 17
select select "1w"
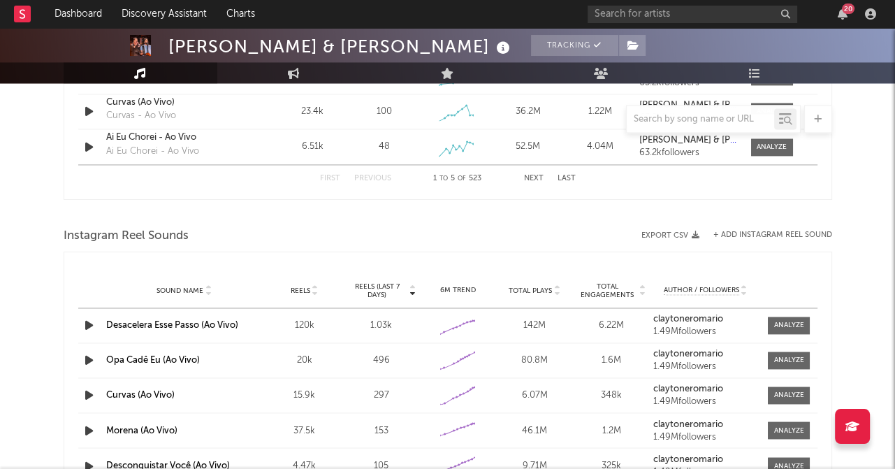
scroll to position [1817, 0]
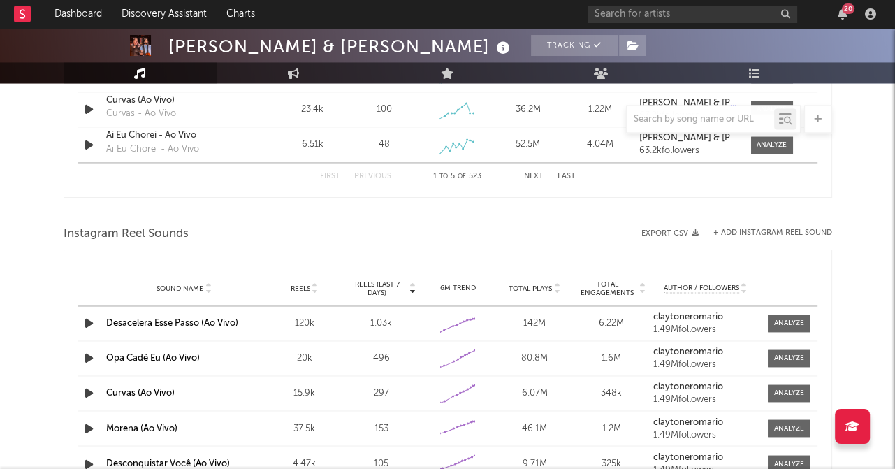
click at [157, 319] on link "Desacelera Esse Passo (Ao Vivo)" at bounding box center [172, 323] width 132 height 9
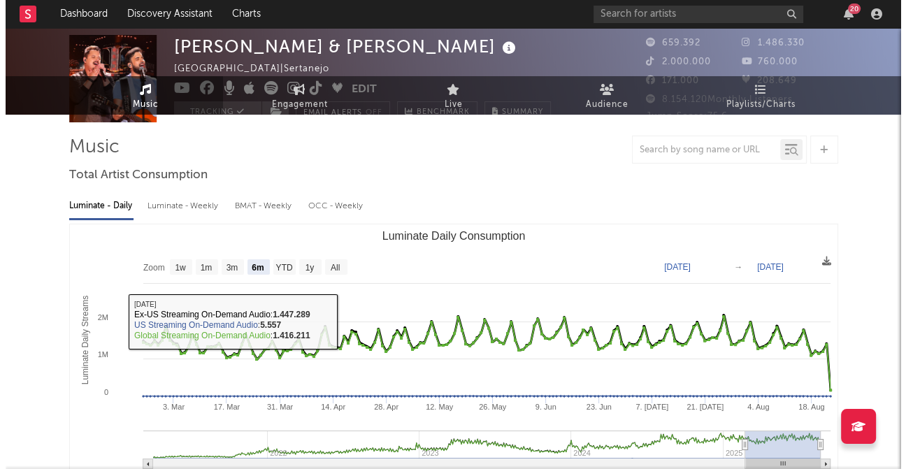
scroll to position [0, 0]
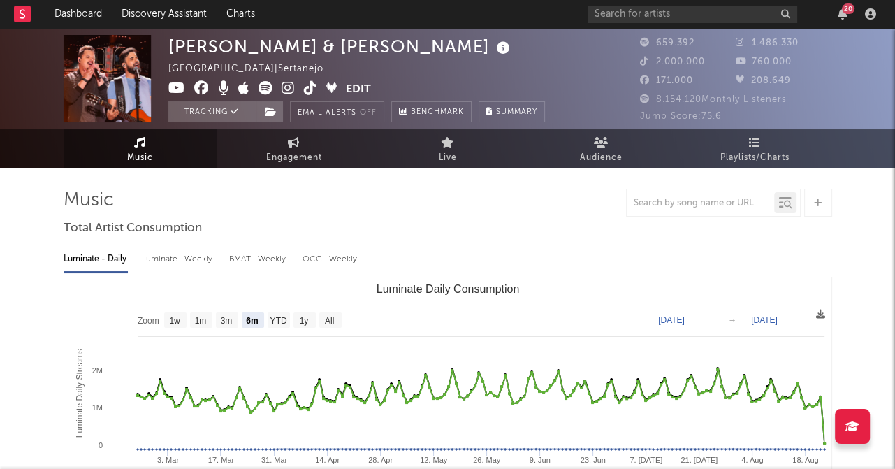
click at [24, 14] on icon at bounding box center [23, 13] width 6 height 9
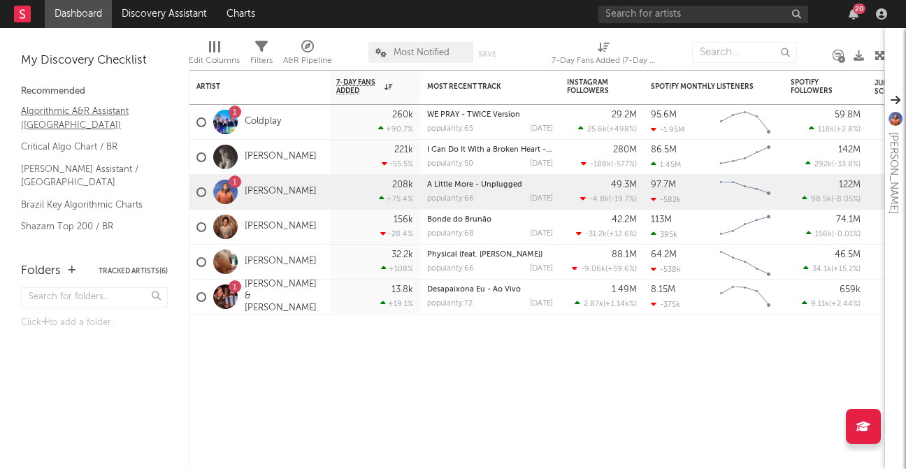
click at [75, 115] on link "Algorithmic A&R Assistant ([GEOGRAPHIC_DATA])" at bounding box center [87, 117] width 133 height 29
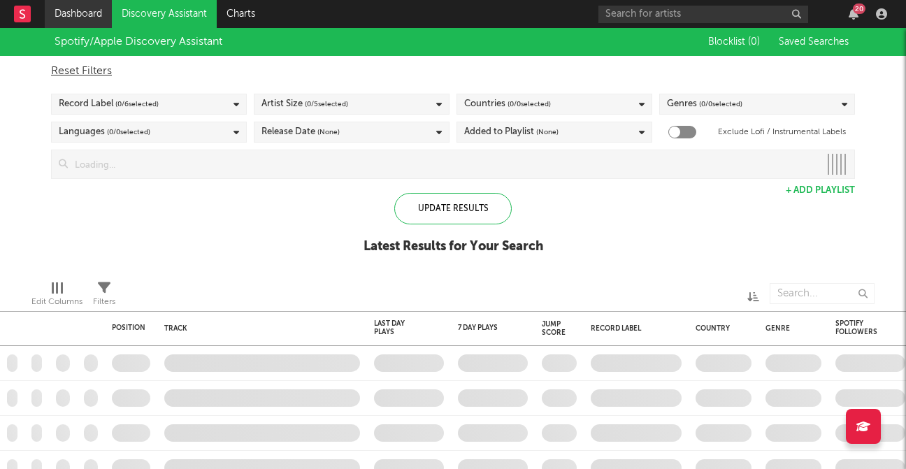
click at [72, 6] on link "Dashboard" at bounding box center [78, 14] width 67 height 28
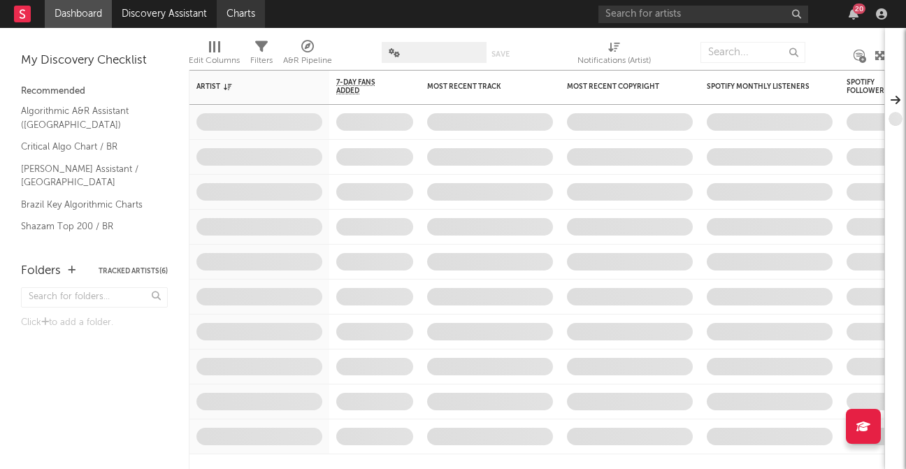
click at [261, 10] on link "Charts" at bounding box center [241, 14] width 48 height 28
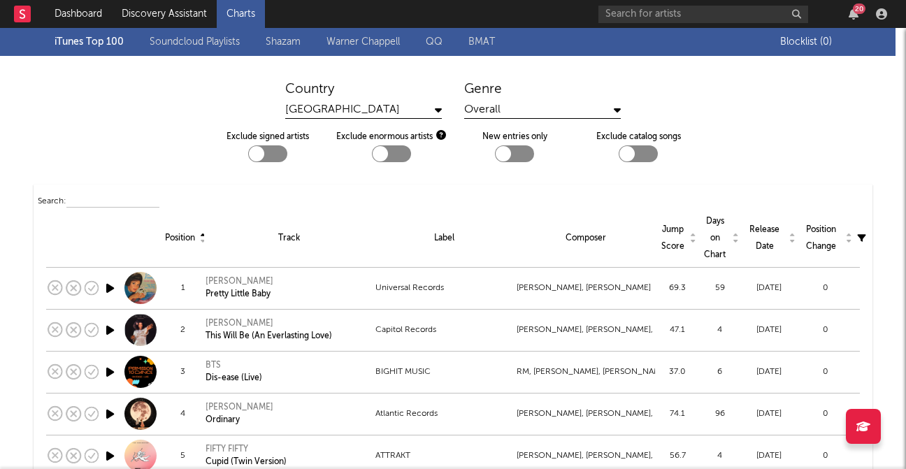
click at [366, 38] on link "Warner Chappell" at bounding box center [362, 42] width 73 height 17
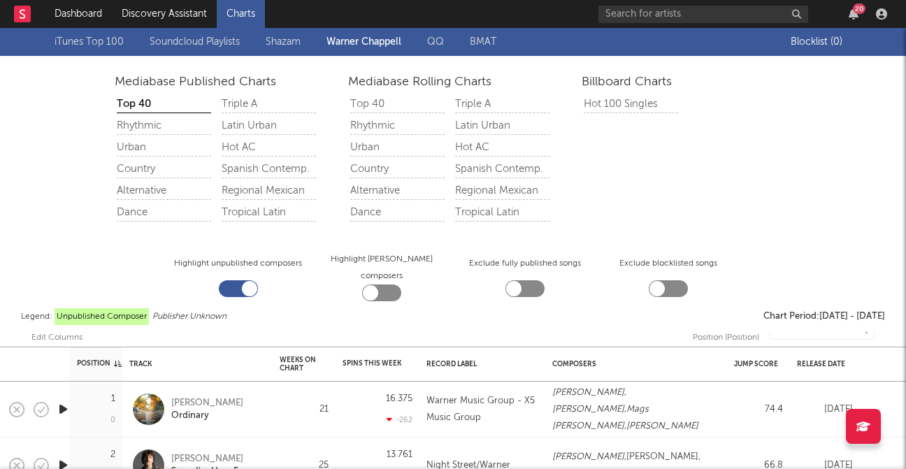
click at [482, 37] on link "BMAT" at bounding box center [483, 42] width 27 height 17
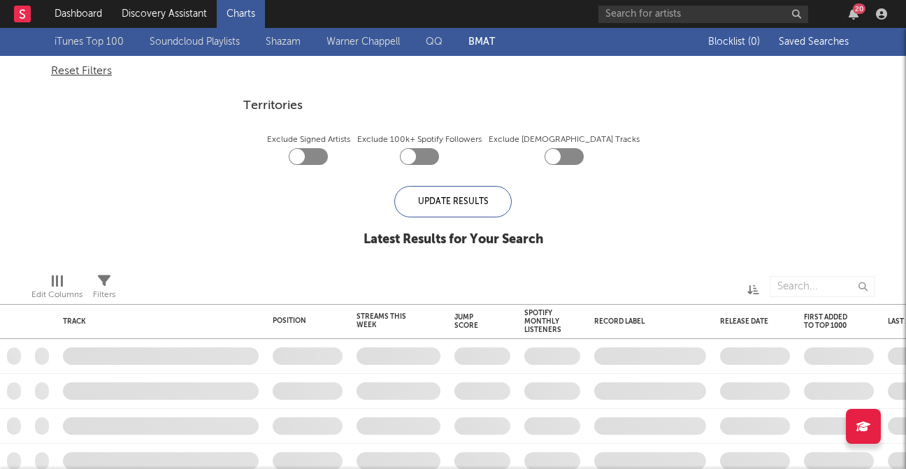
click at [422, 45] on div "iTunes Top 100 Soundcloud Playlists Shazam Warner Chappell QQ BMAT" at bounding box center [288, 42] width 466 height 17
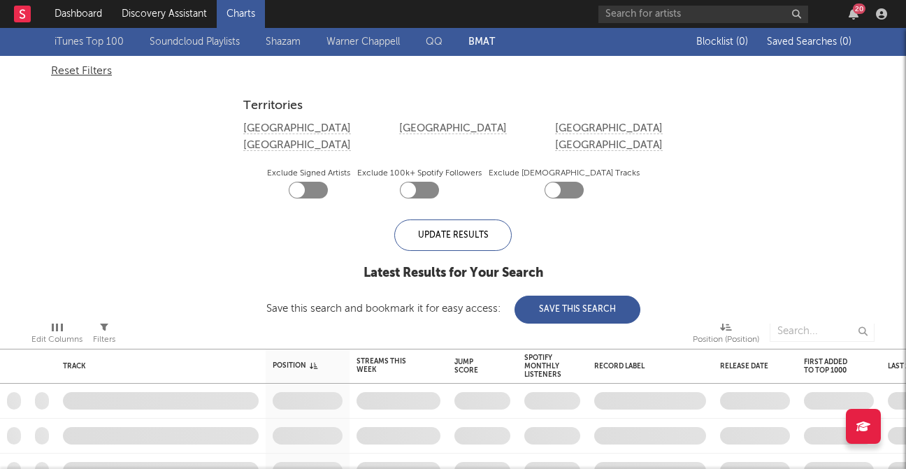
click at [273, 40] on link "Shazam" at bounding box center [283, 42] width 35 height 17
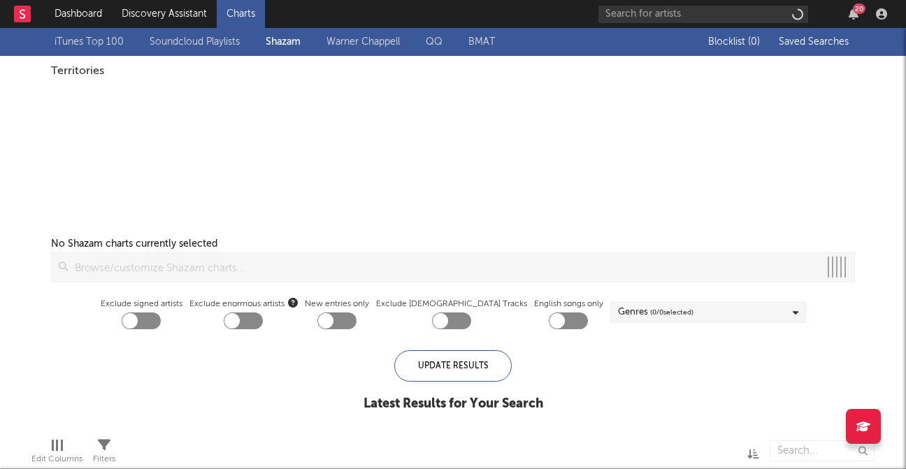
click at [196, 34] on link "Soundcloud Playlists" at bounding box center [195, 42] width 90 height 17
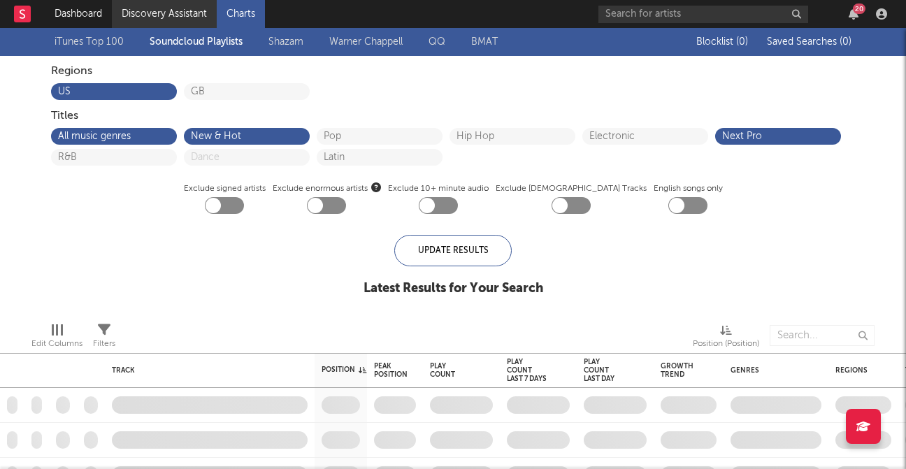
click at [154, 13] on link "Discovery Assistant" at bounding box center [164, 14] width 105 height 28
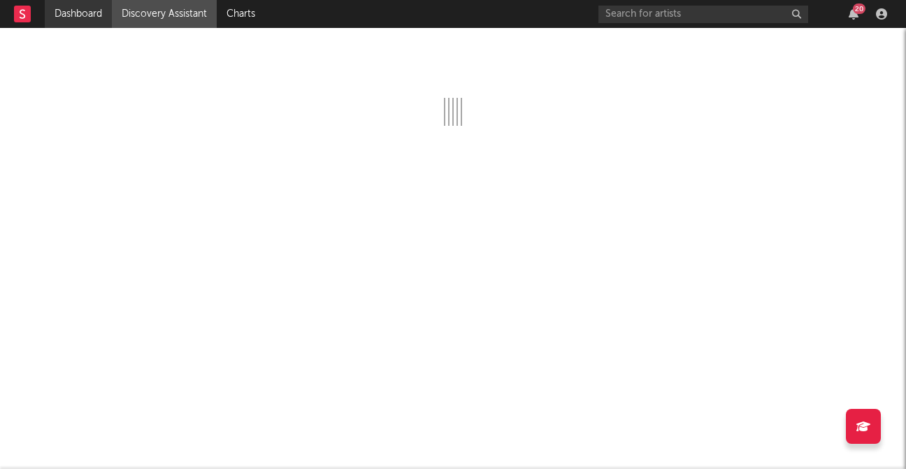
click at [92, 19] on link "Dashboard" at bounding box center [78, 14] width 67 height 28
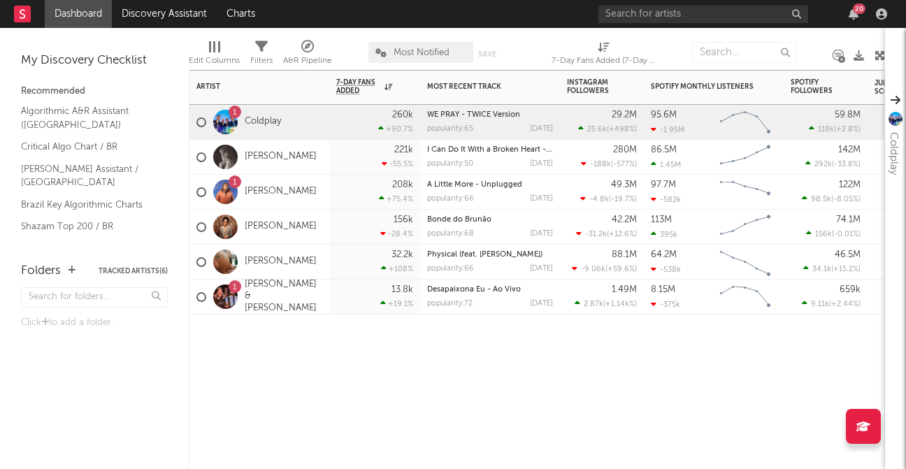
click at [392, 145] on div "221k -55.5 %" at bounding box center [374, 157] width 77 height 34
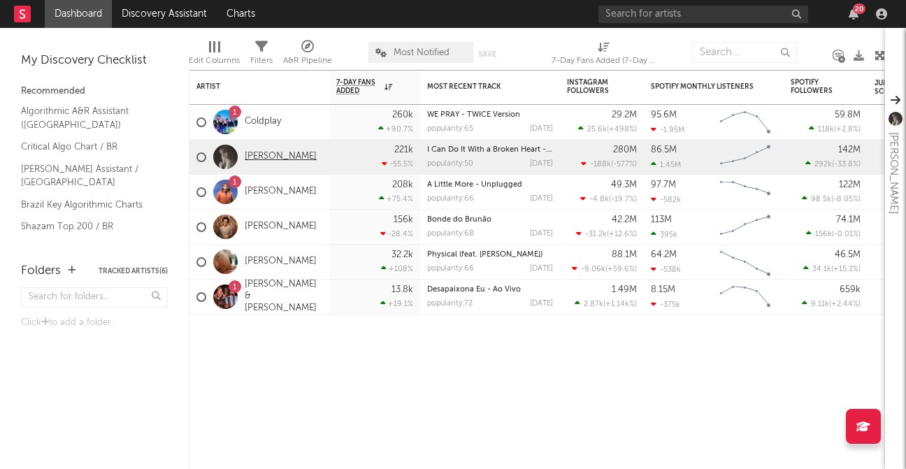
click at [263, 152] on link "[PERSON_NAME]" at bounding box center [281, 157] width 72 height 12
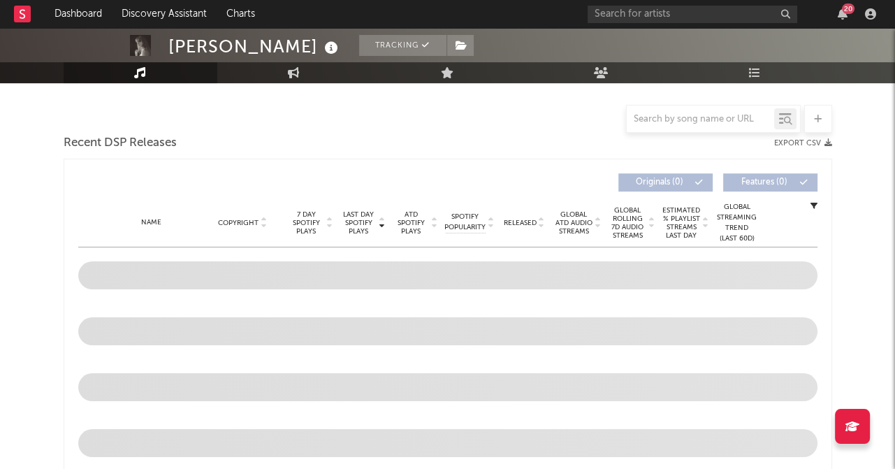
scroll to position [296, 0]
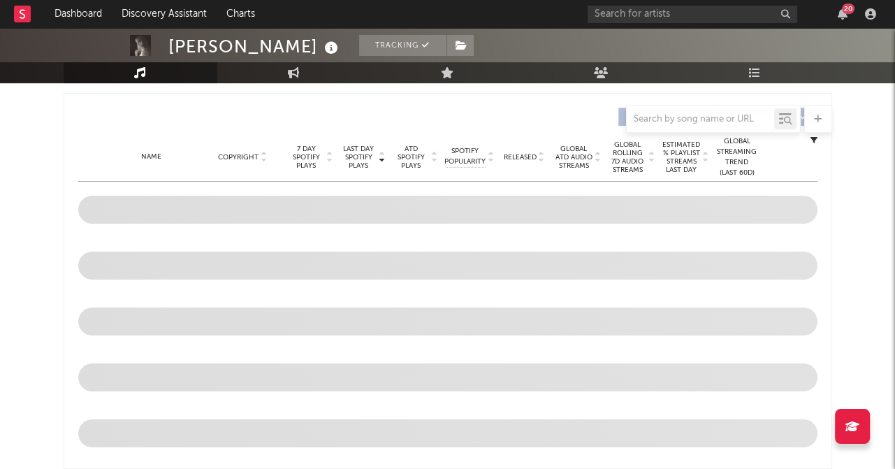
select select "6m"
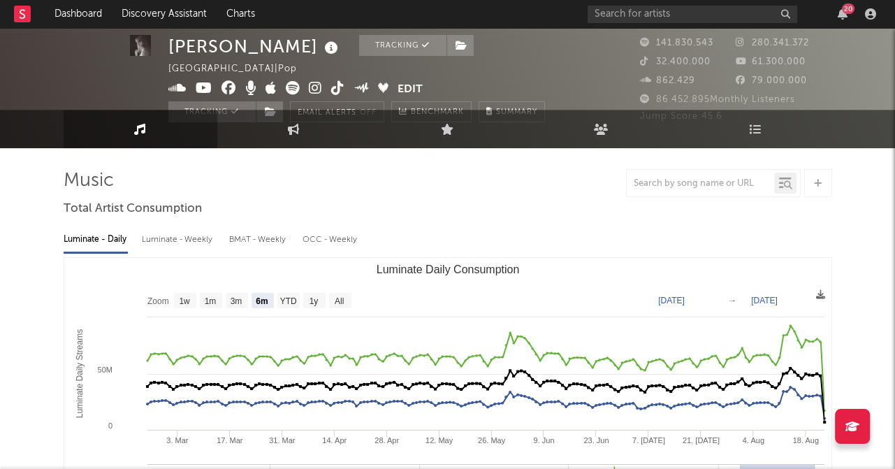
scroll to position [0, 0]
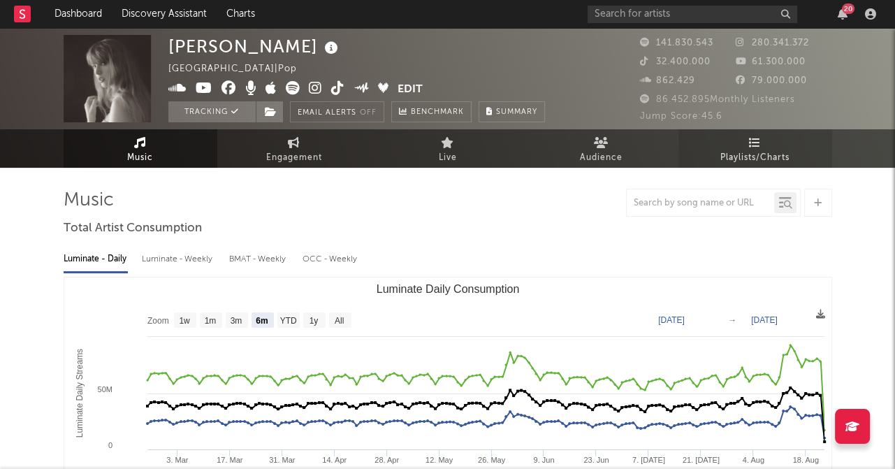
click at [750, 144] on icon at bounding box center [755, 142] width 12 height 11
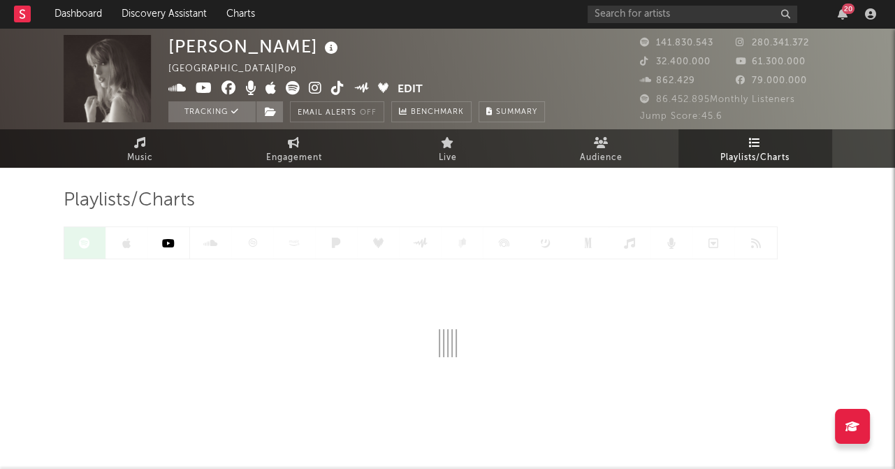
scroll to position [20, 0]
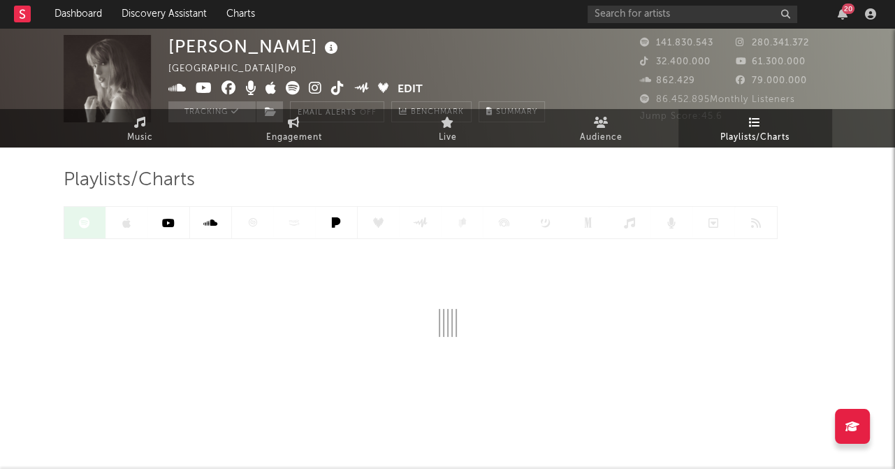
click at [79, 224] on div at bounding box center [421, 222] width 714 height 33
click at [168, 219] on icon at bounding box center [168, 222] width 13 height 11
